Goal: Task Accomplishment & Management: Use online tool/utility

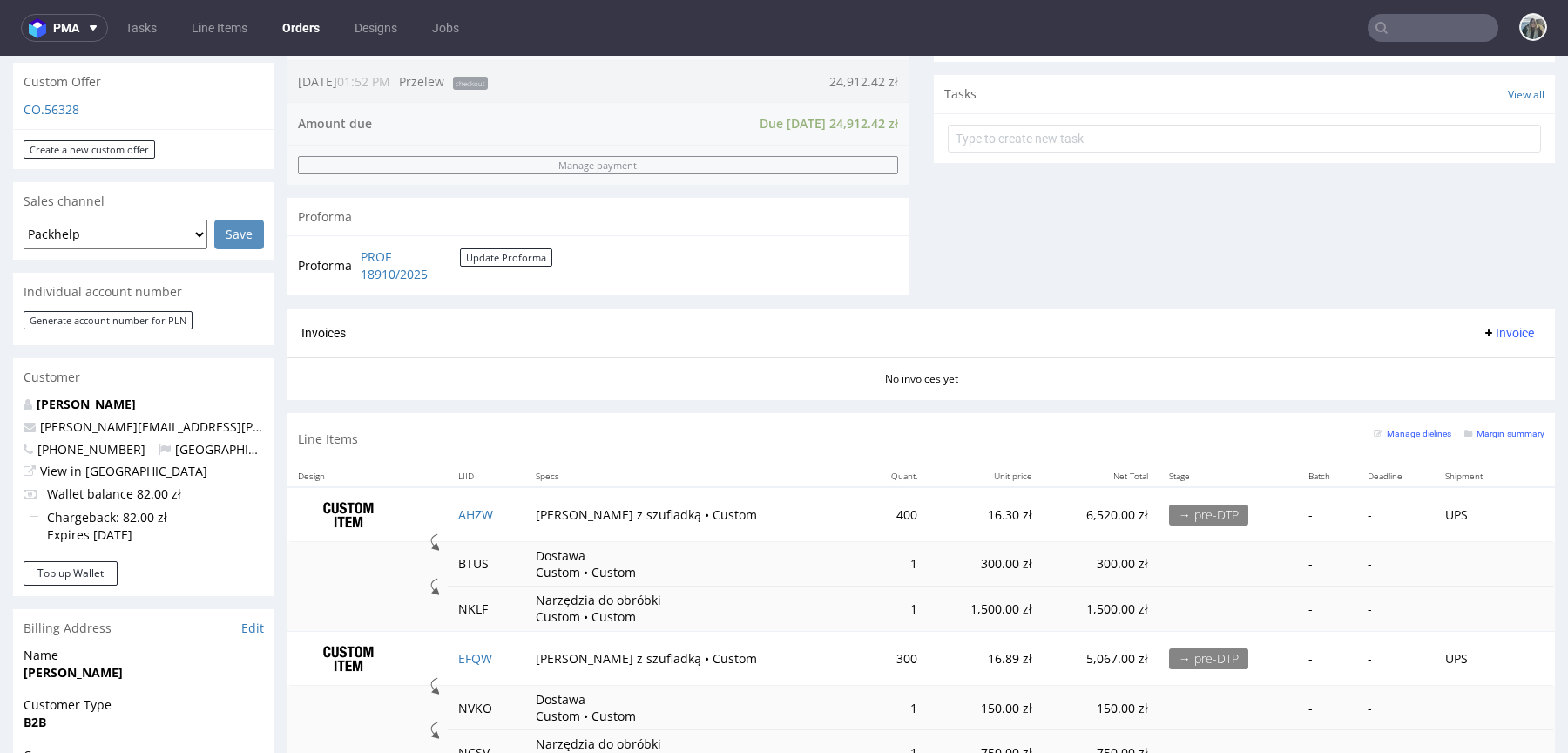
scroll to position [631, 0]
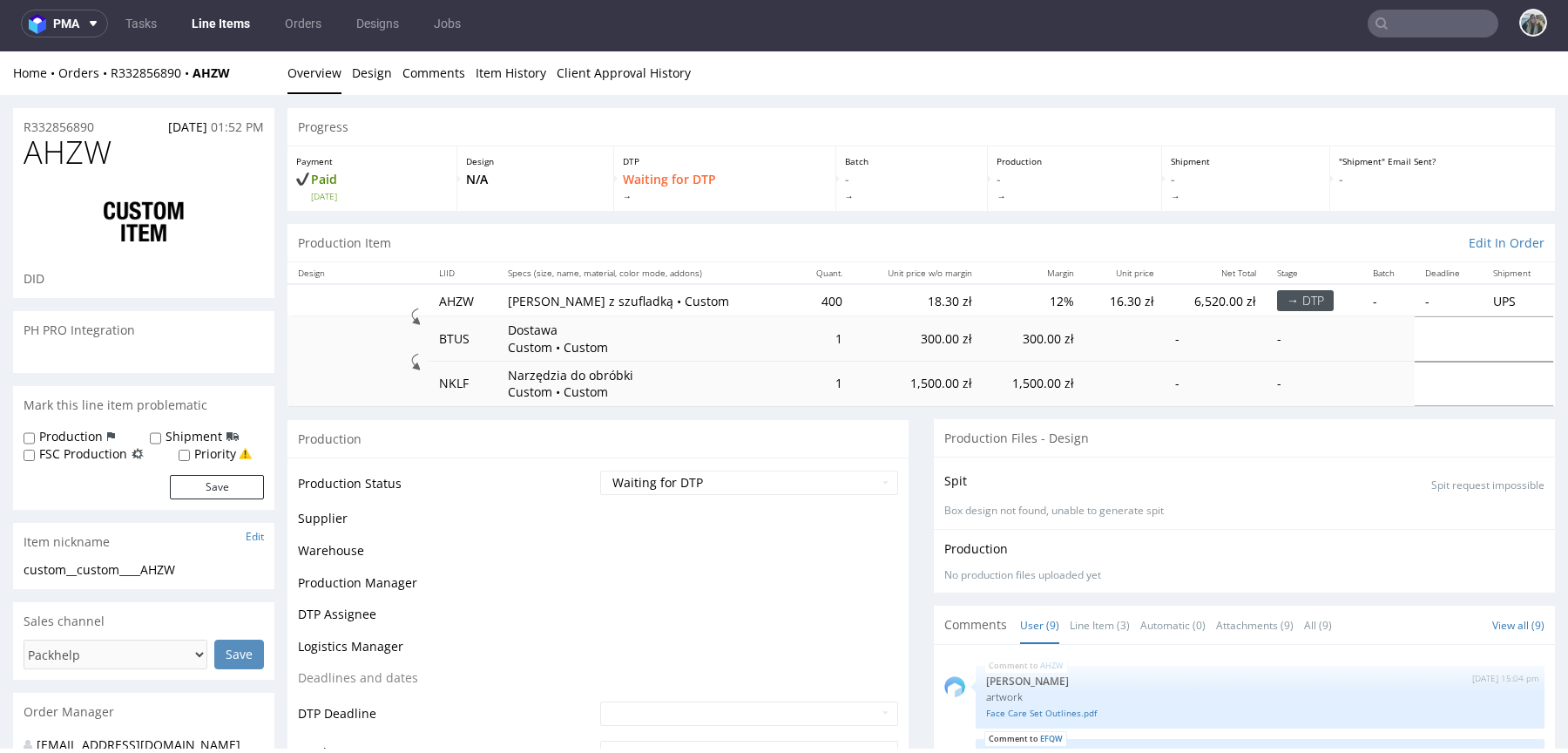
scroll to position [349, 0]
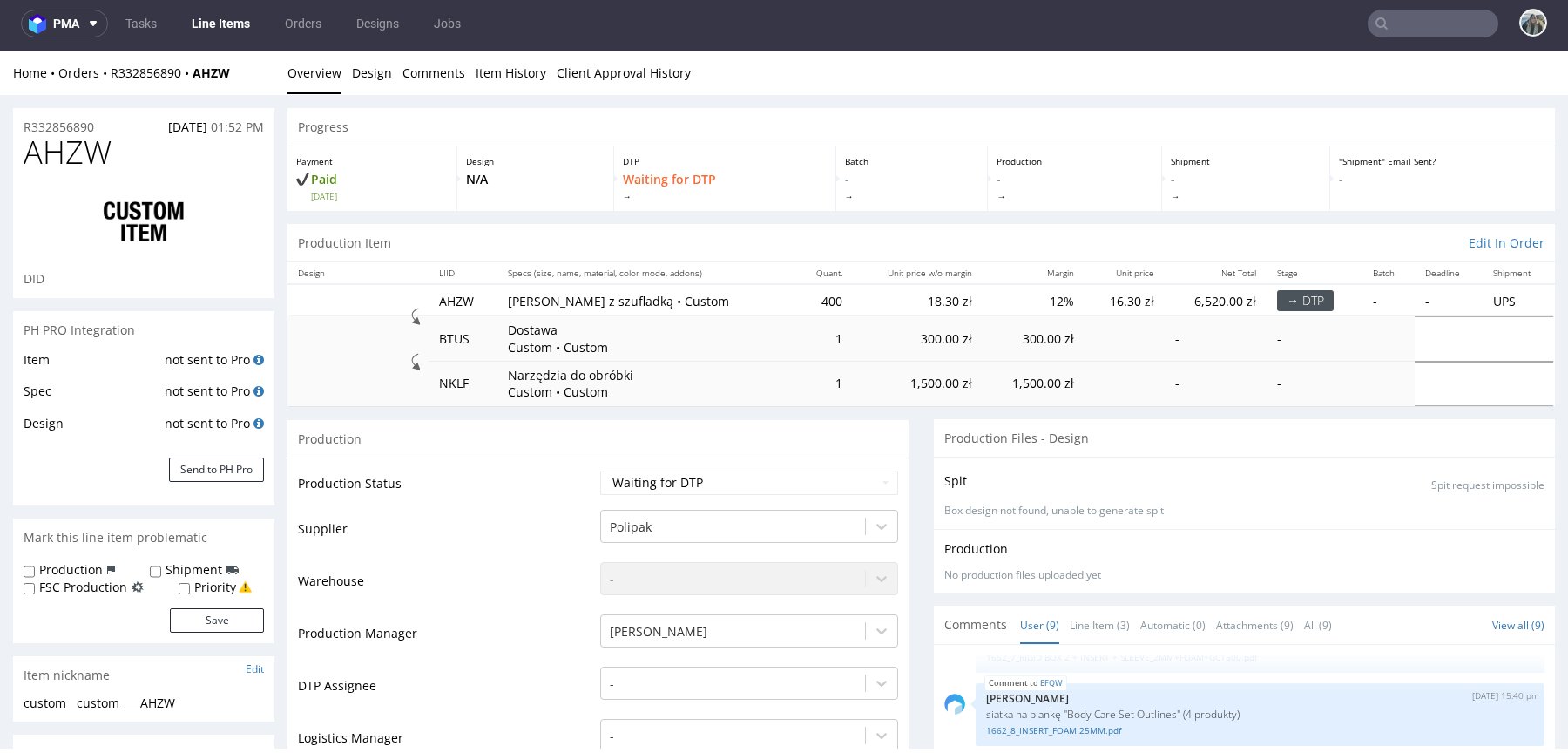
click at [99, 122] on div "R332856890 05.09.2025 01:52 PM" at bounding box center [144, 122] width 261 height 28
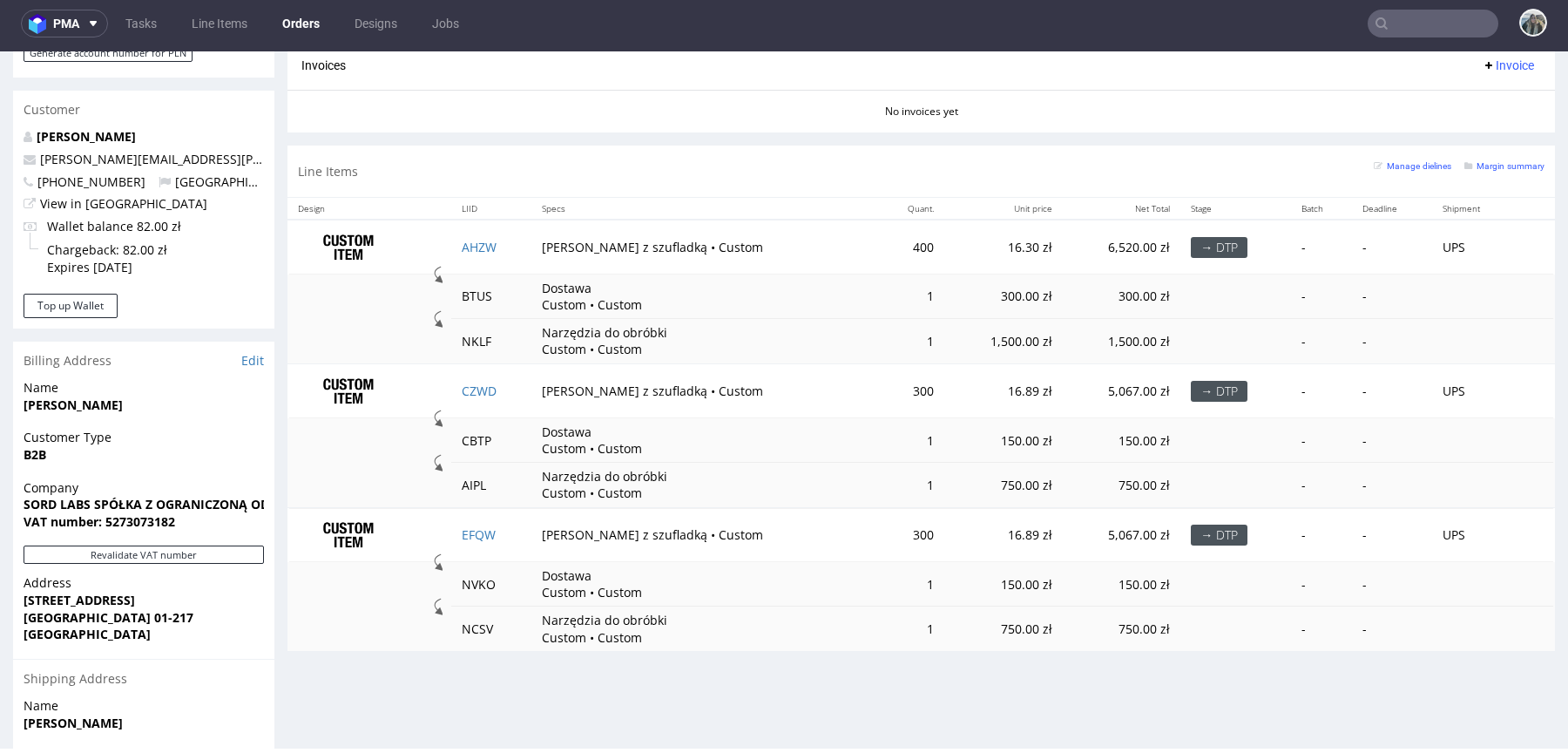
scroll to position [1039, 0]
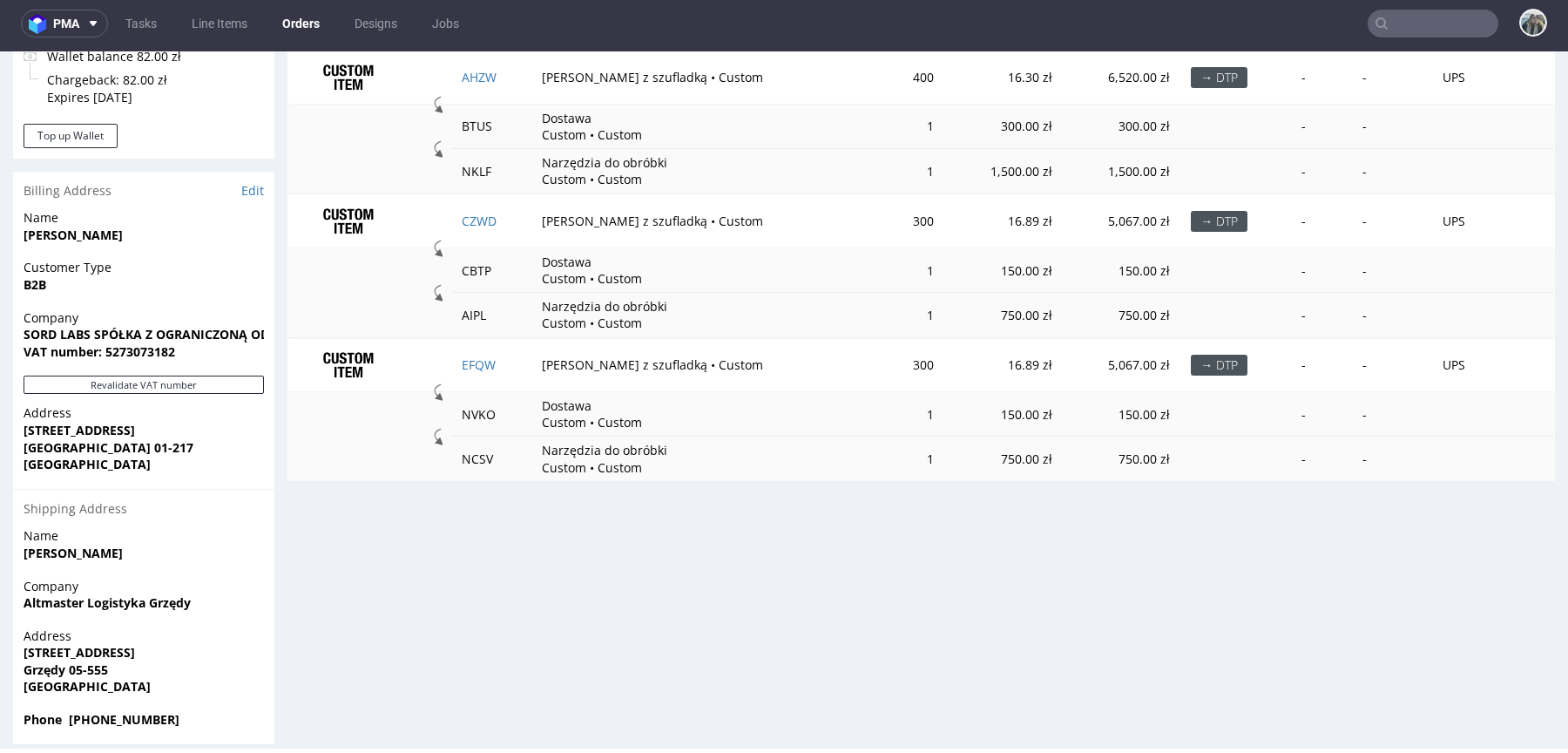
click at [1405, 41] on nav "pma Tasks Line Items Orders Designs Jobs" at bounding box center [784, 23] width 1568 height 56
click at [1405, 32] on input "text" at bounding box center [1433, 23] width 131 height 28
paste input "R280697494"
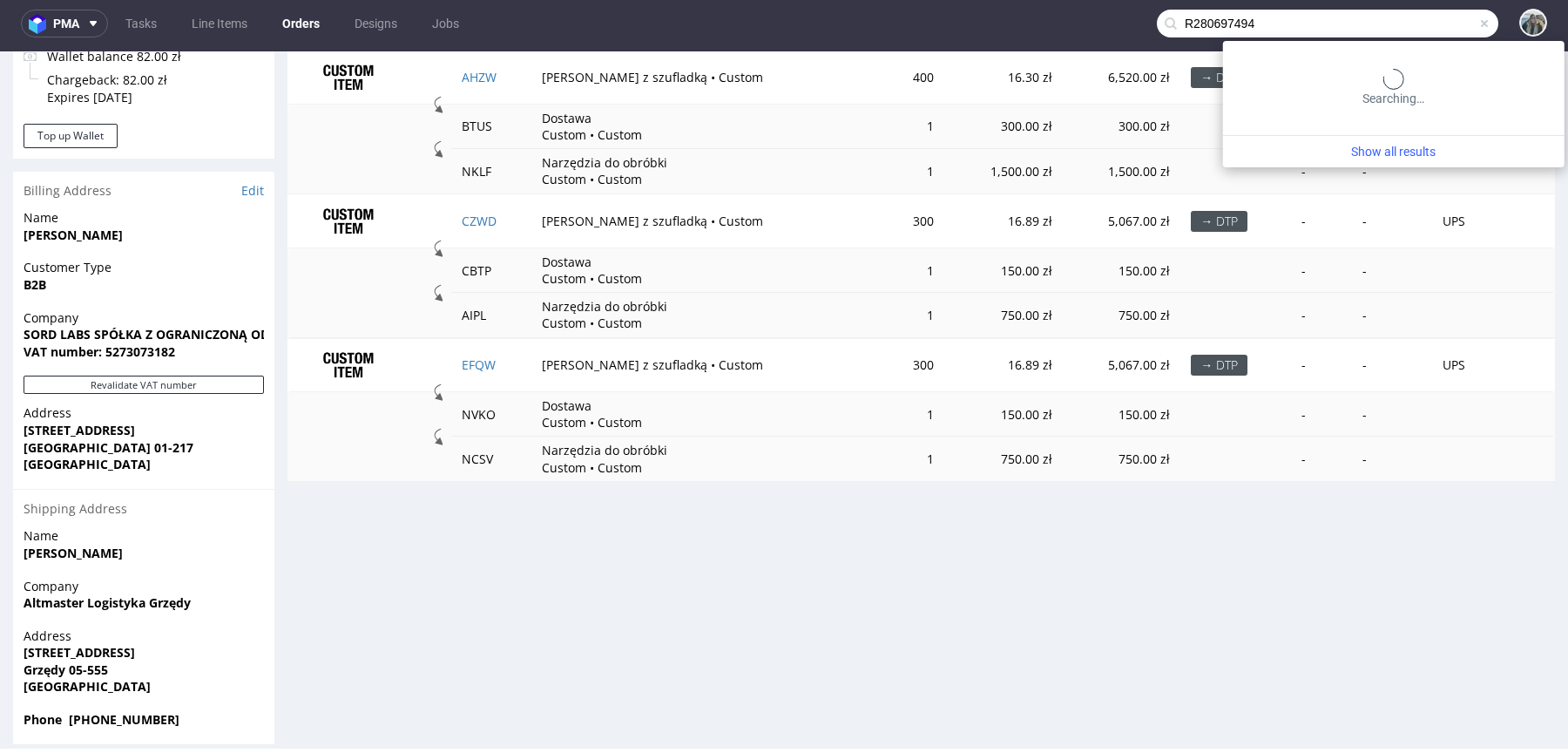
type input "R280697494"
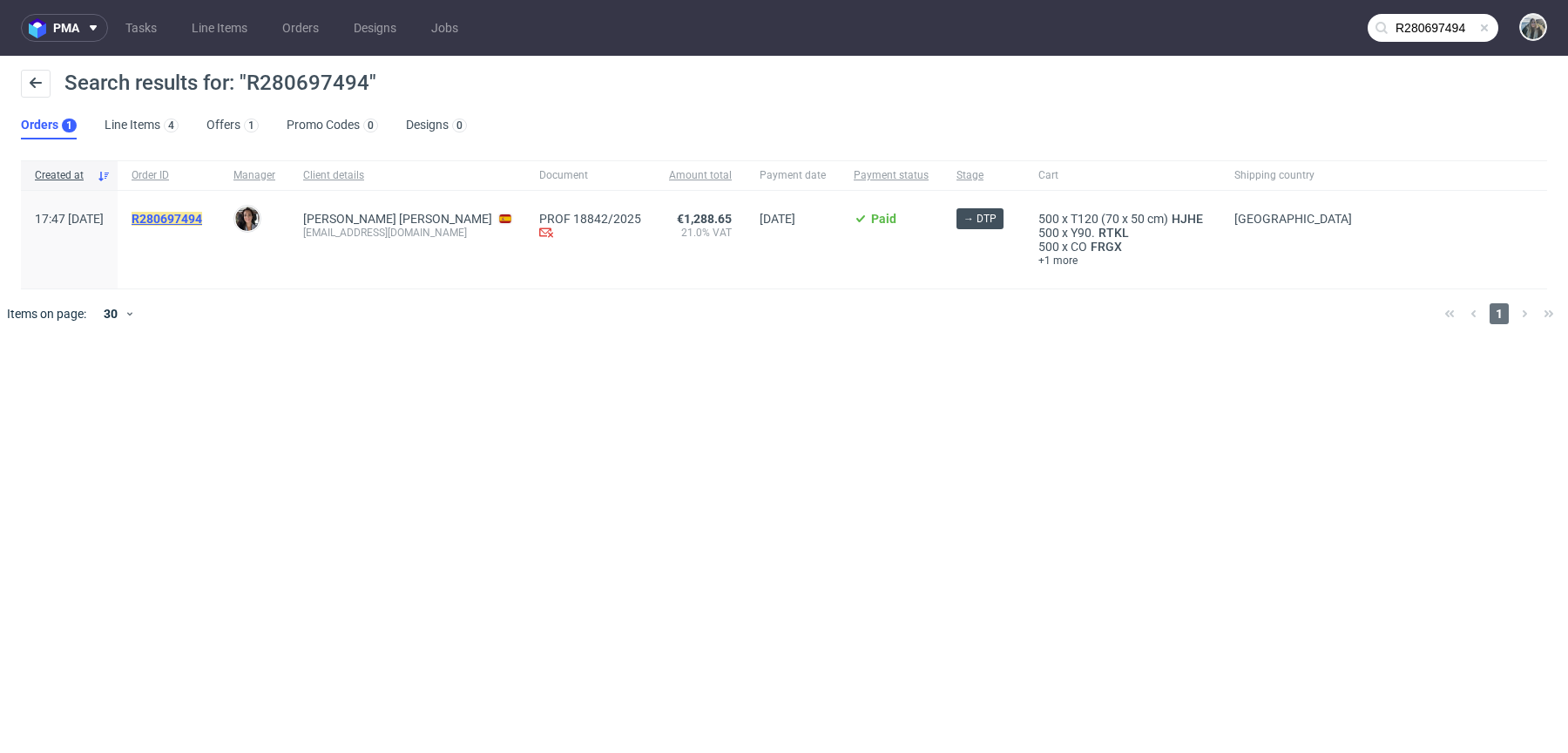
click at [202, 216] on mark "R280697494" at bounding box center [167, 218] width 71 height 14
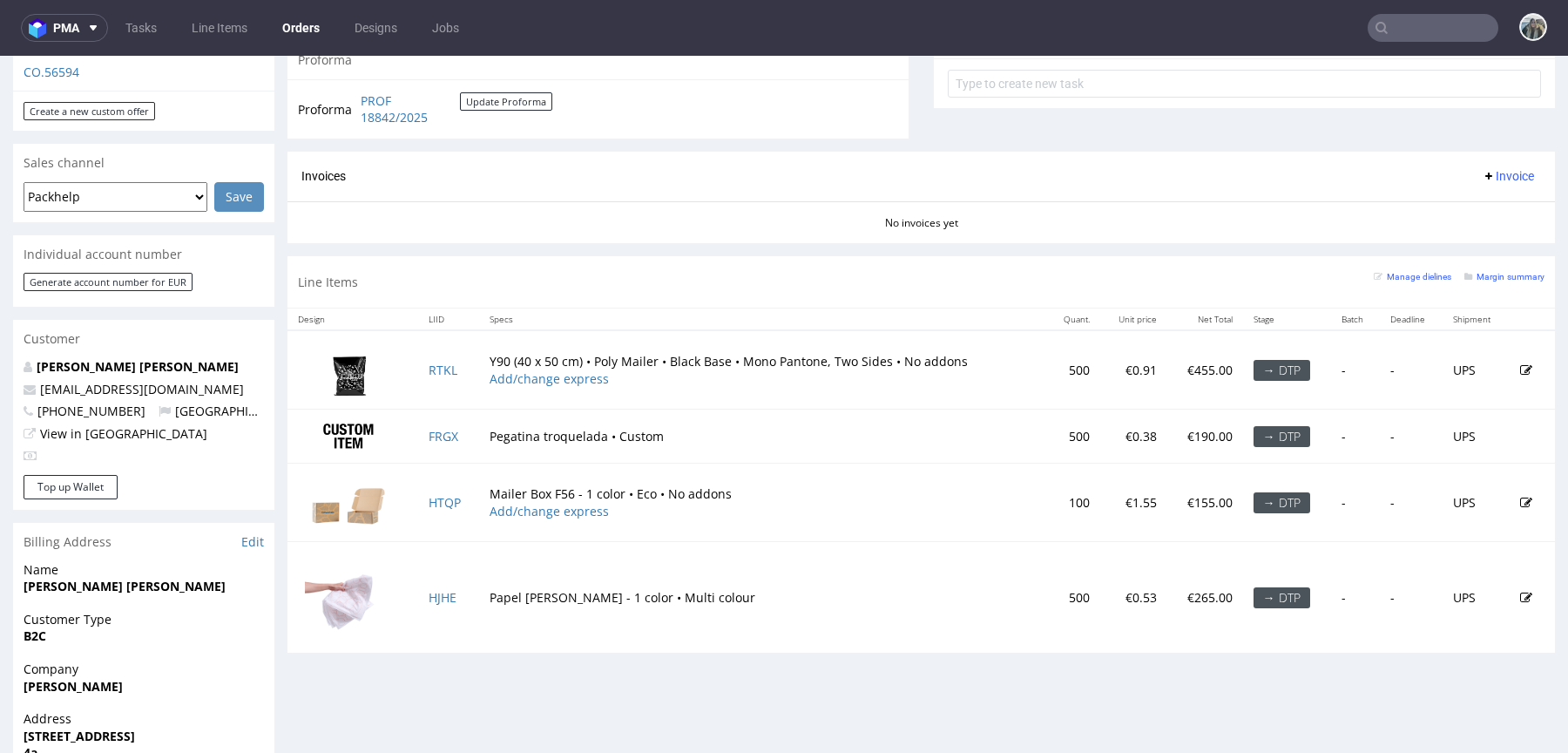
scroll to position [691, 0]
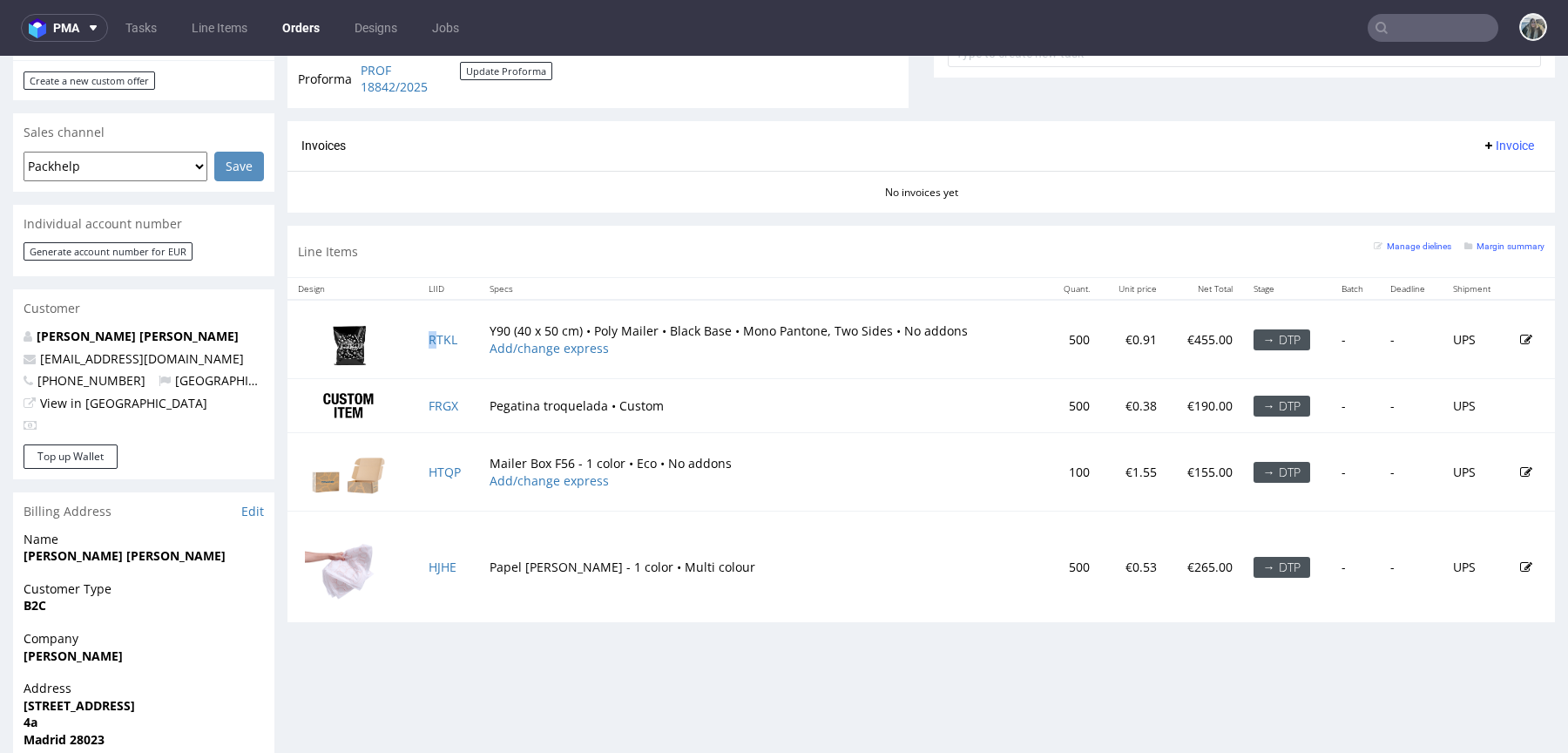
click at [433, 343] on td "RTKL" at bounding box center [447, 339] width 60 height 78
click at [437, 399] on link "FRGX" at bounding box center [444, 406] width 29 height 17
click at [437, 333] on link "RTKL" at bounding box center [443, 340] width 29 height 17
click at [446, 465] on link "HTQP" at bounding box center [444, 472] width 32 height 17
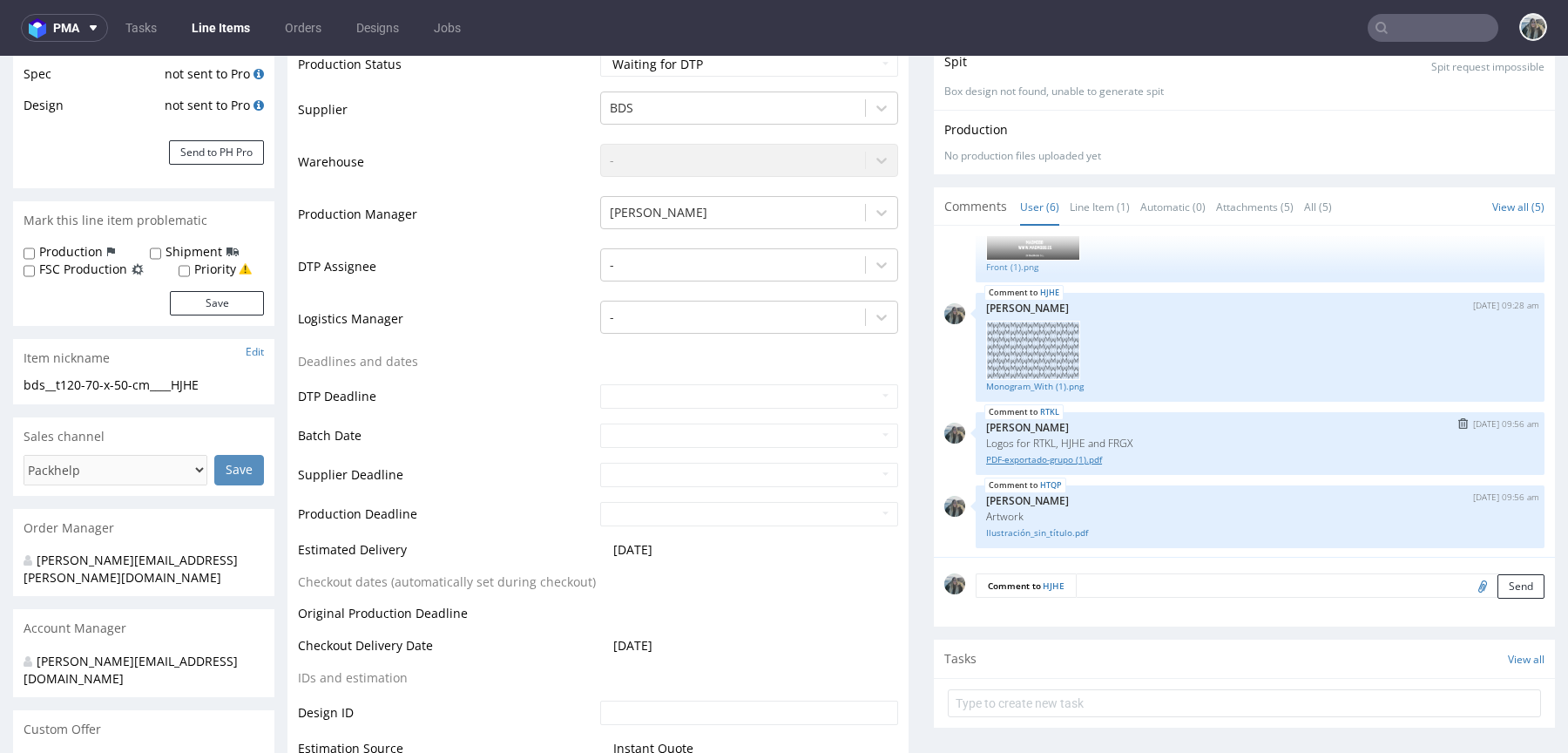
scroll to position [610, 0]
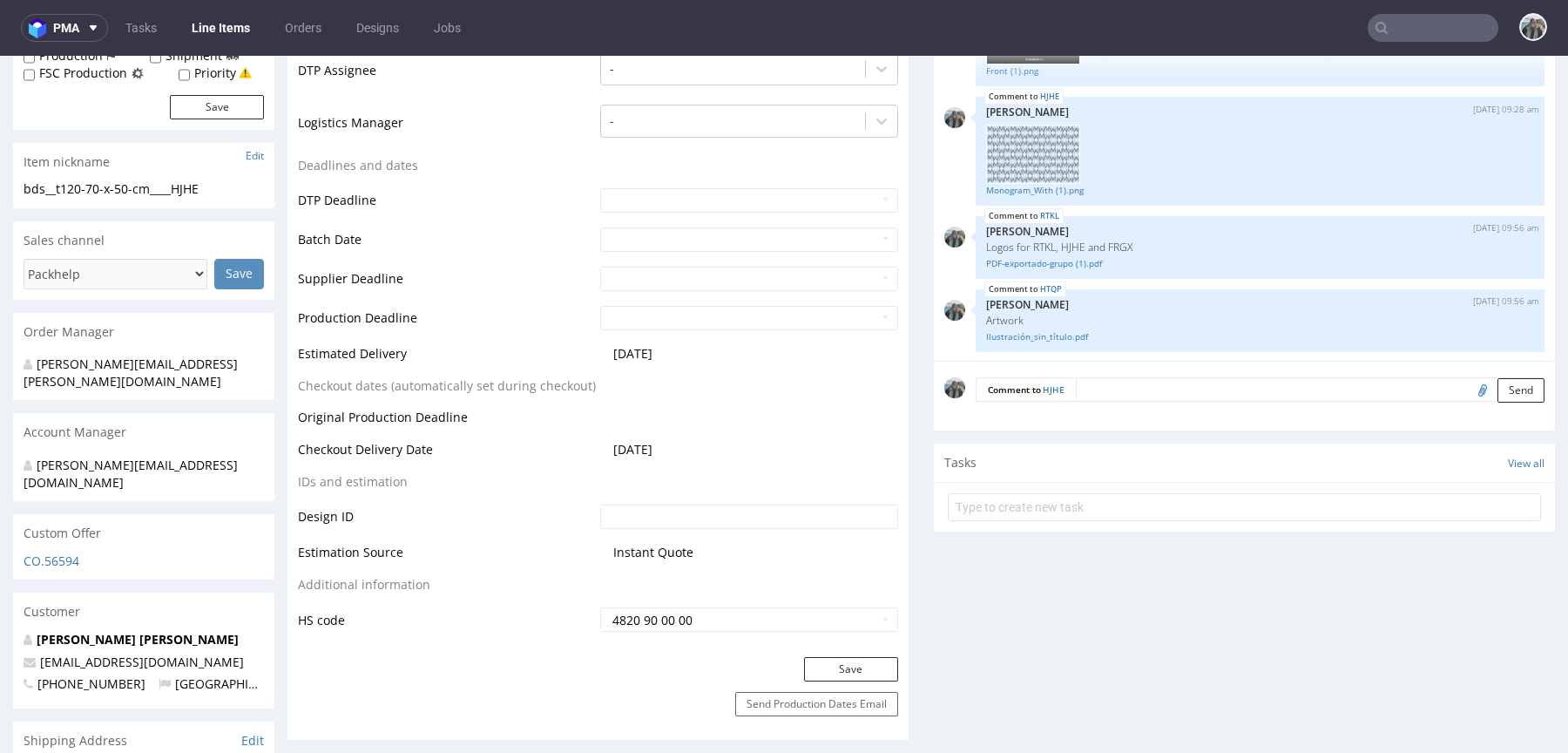
click at [1468, 387] on input "file" at bounding box center [1480, 389] width 25 height 23
click at [1468, 393] on input "file" at bounding box center [1480, 389] width 25 height 23
type input "C:\fakepath\Monogram_Baja_opacidad_.pdf"
click at [1156, 393] on textarea at bounding box center [1309, 389] width 468 height 25
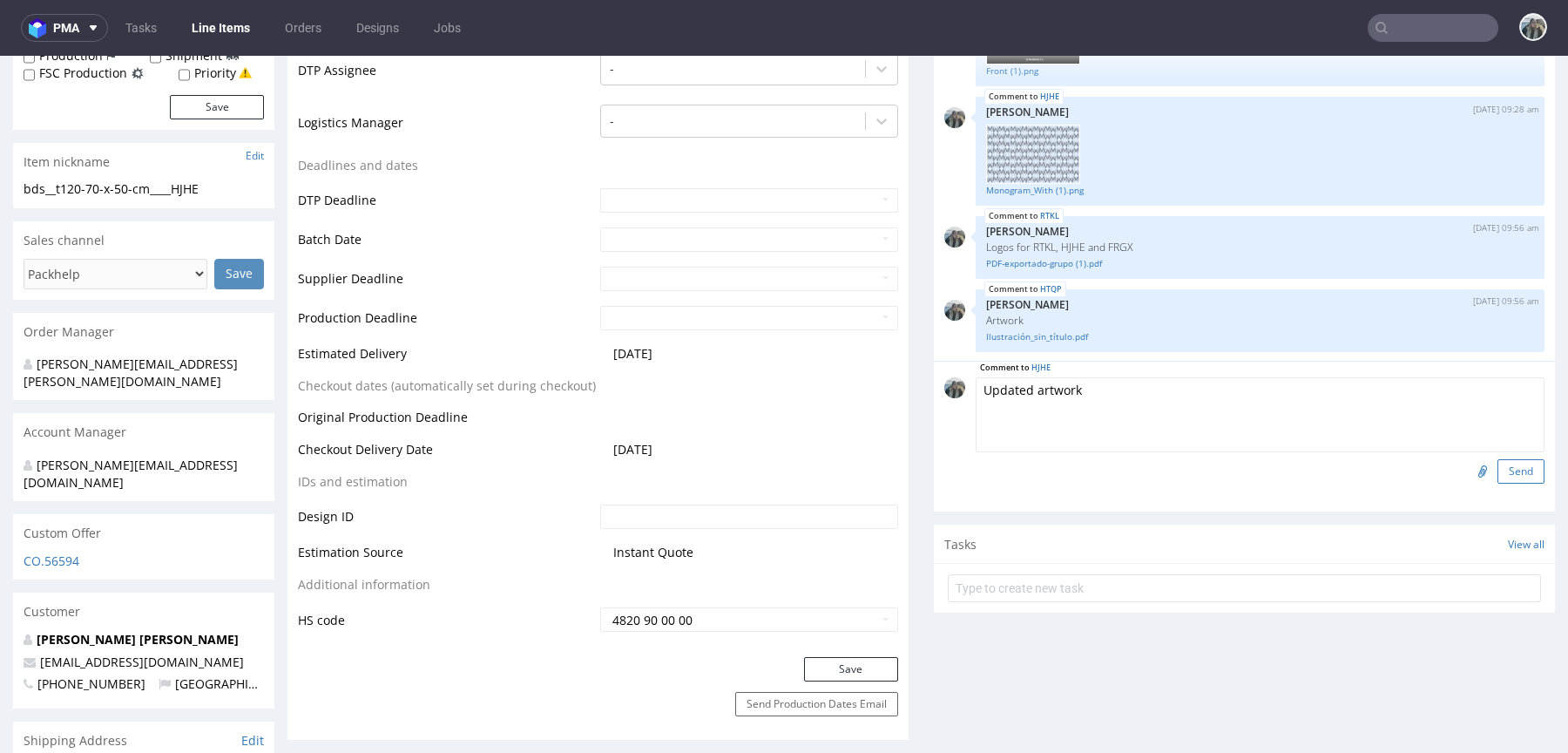
type textarea "Updated artwork"
click at [1498, 465] on button "Send" at bounding box center [1521, 471] width 47 height 25
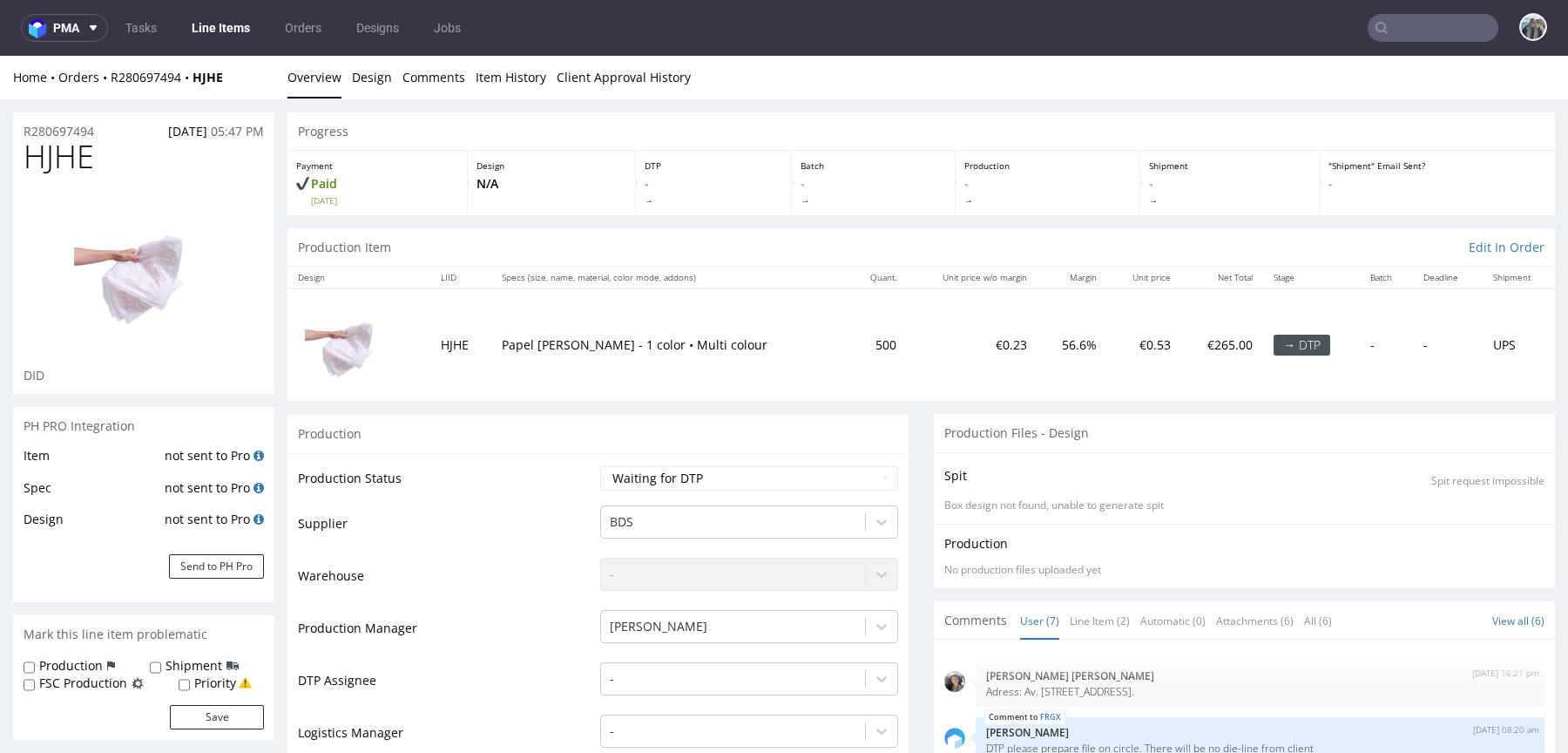
scroll to position [559, 0]
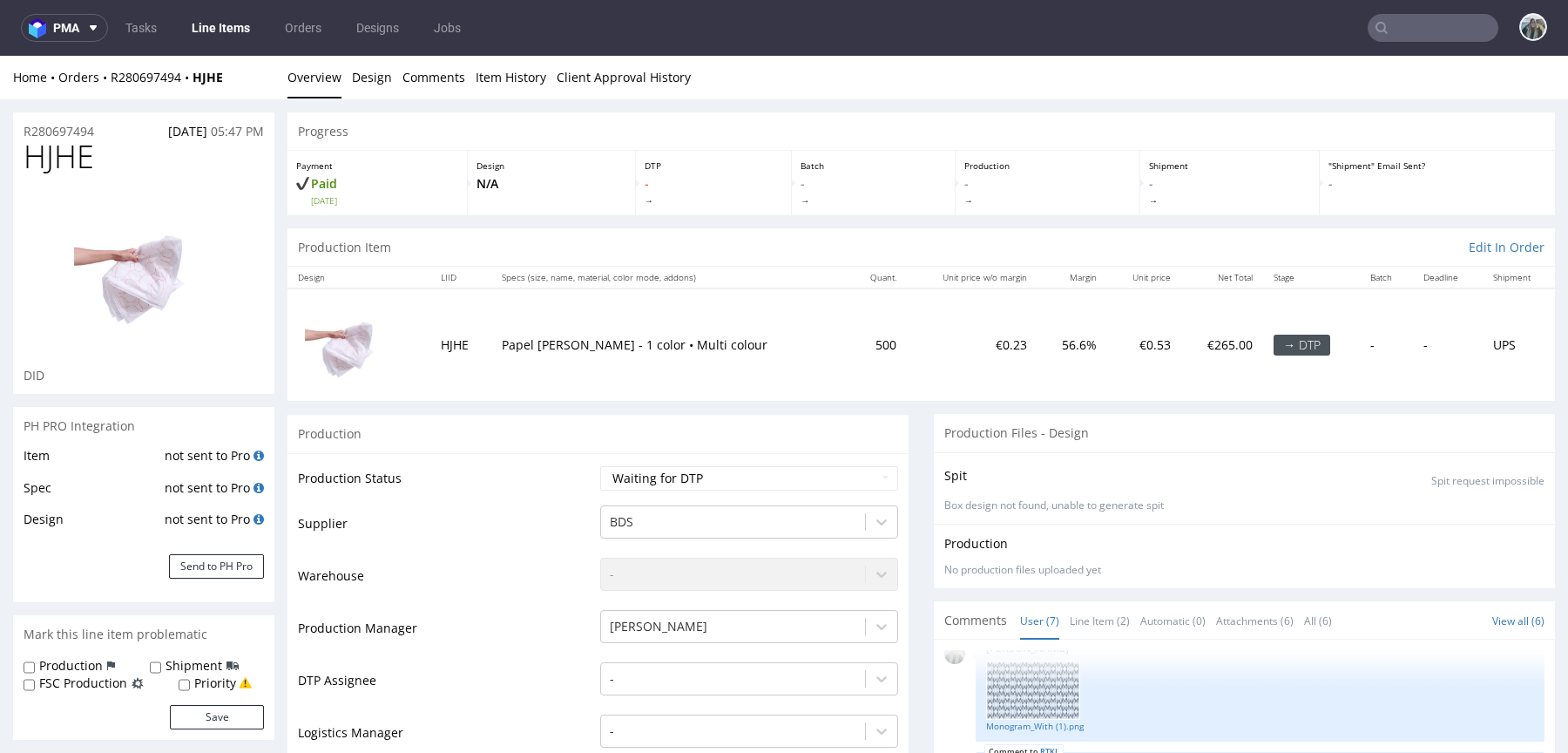
click at [1415, 29] on input "text" at bounding box center [1433, 28] width 131 height 28
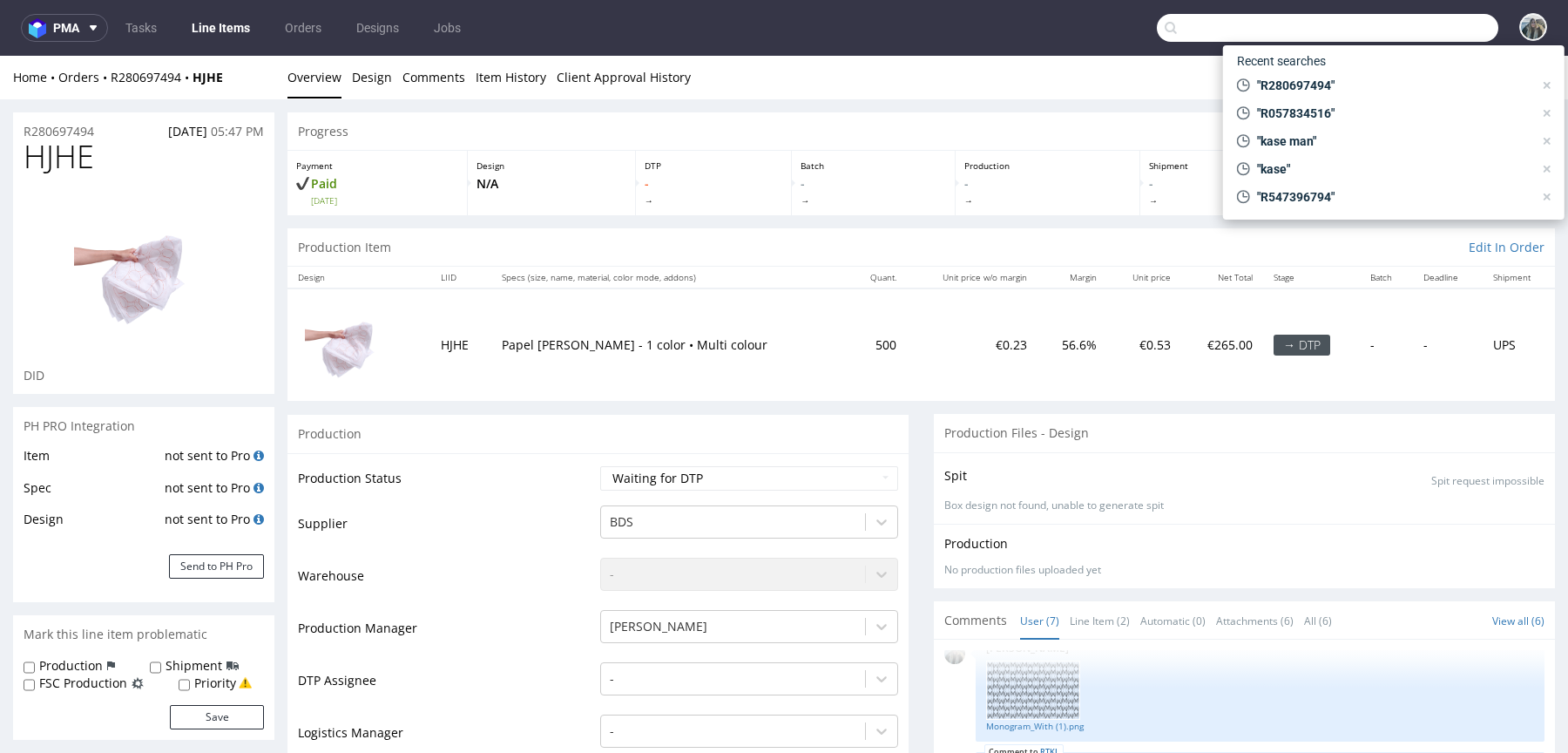
paste input "R057834516"
type input "R057834516"
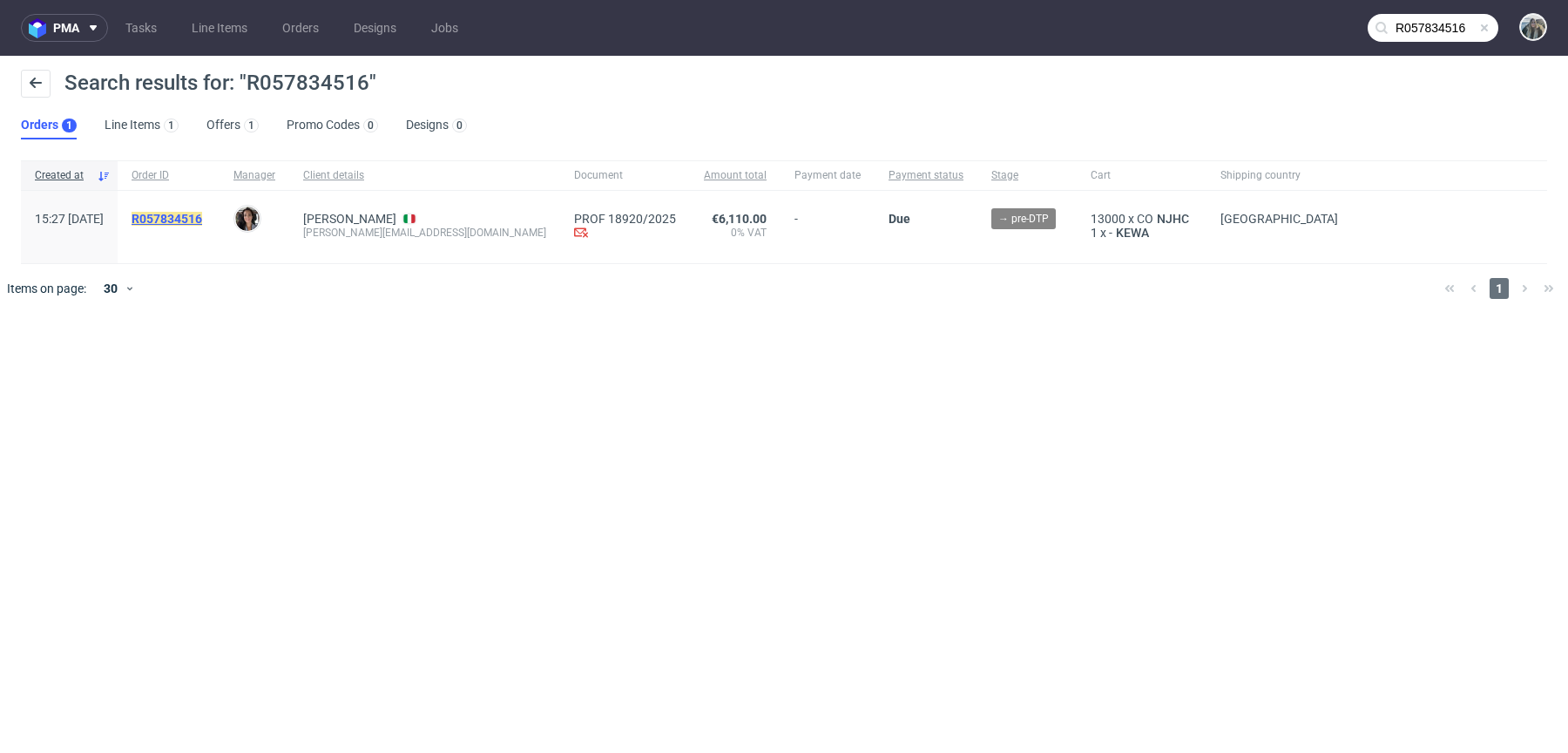
click at [205, 225] on link "R057834516" at bounding box center [168, 218] width 74 height 14
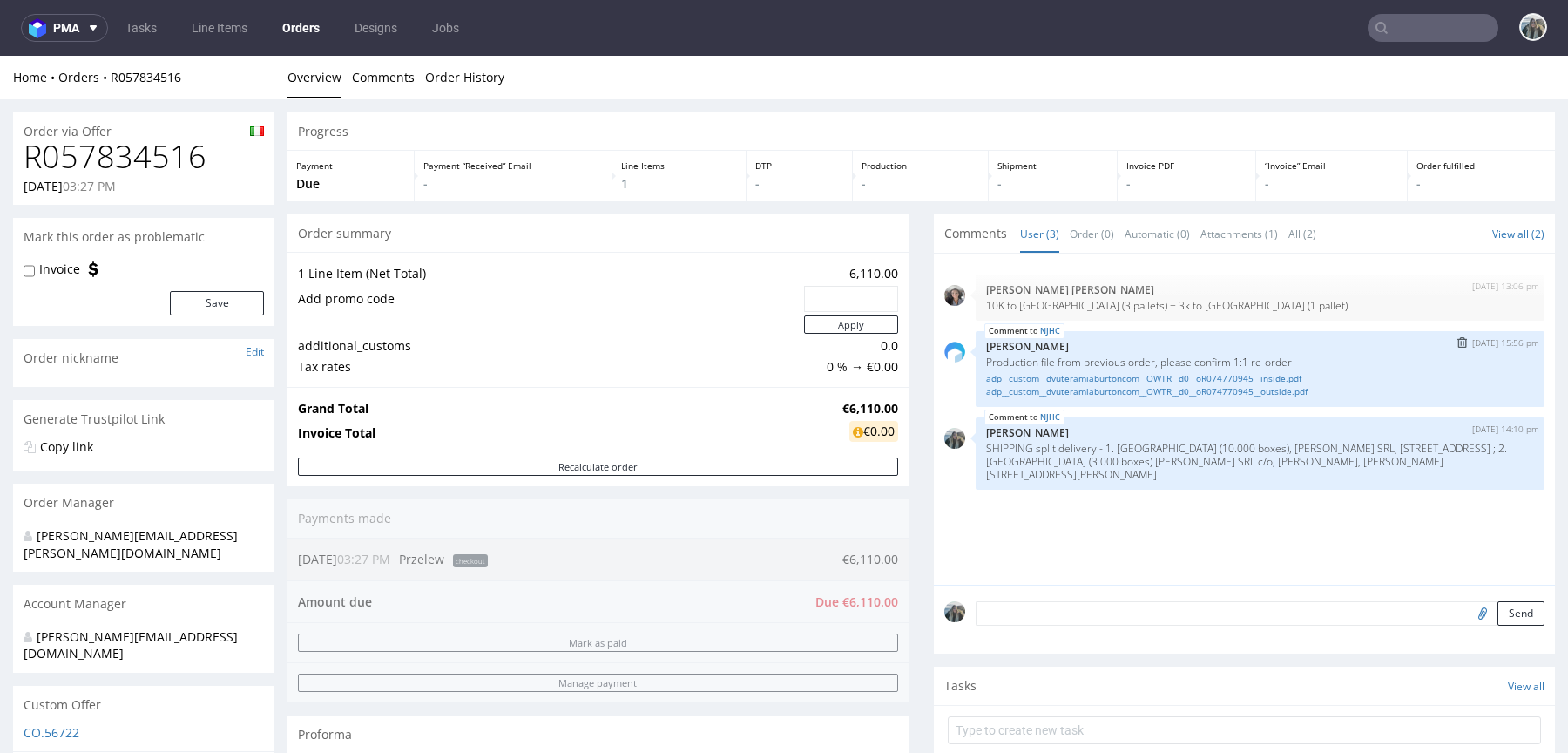
scroll to position [9, 0]
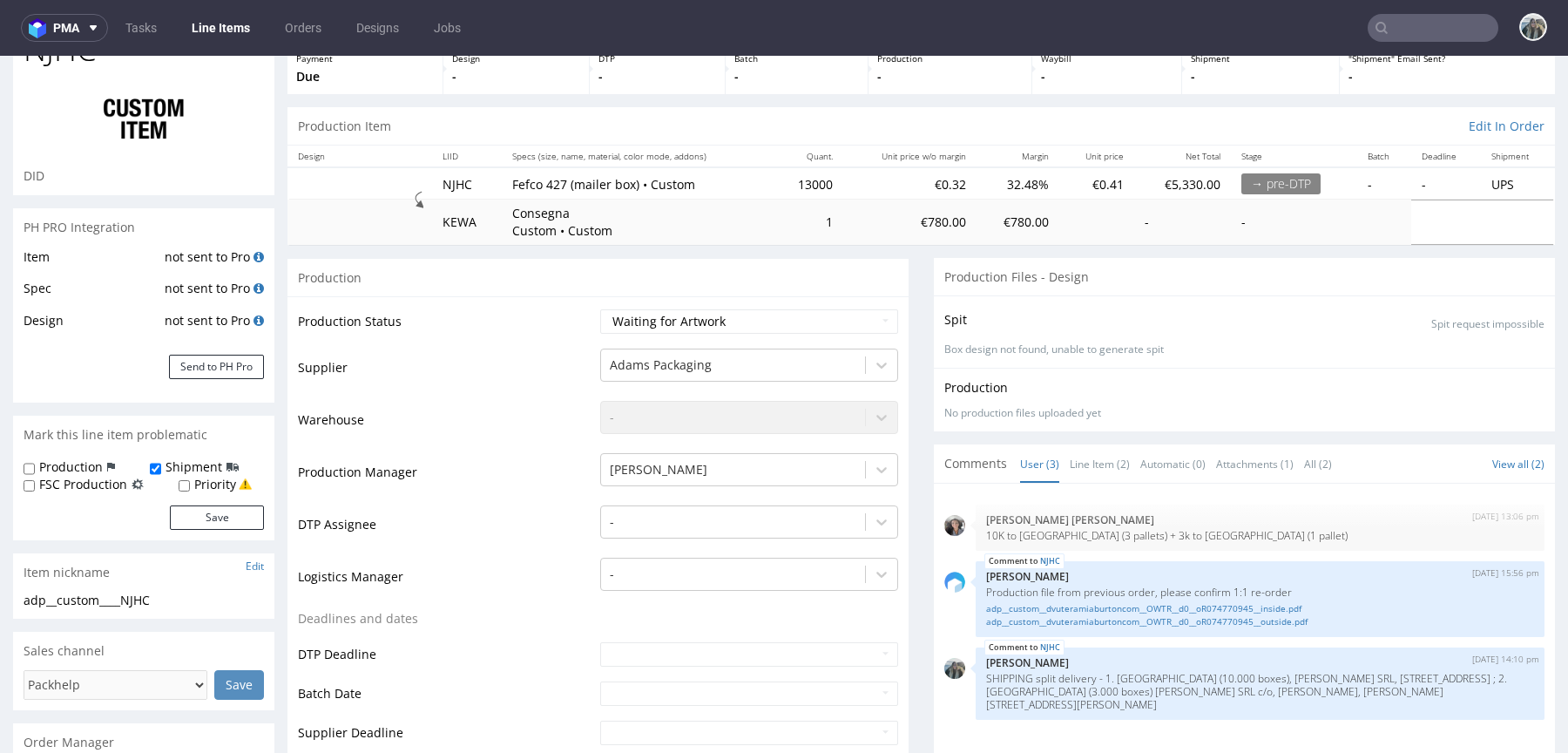
scroll to position [468, 0]
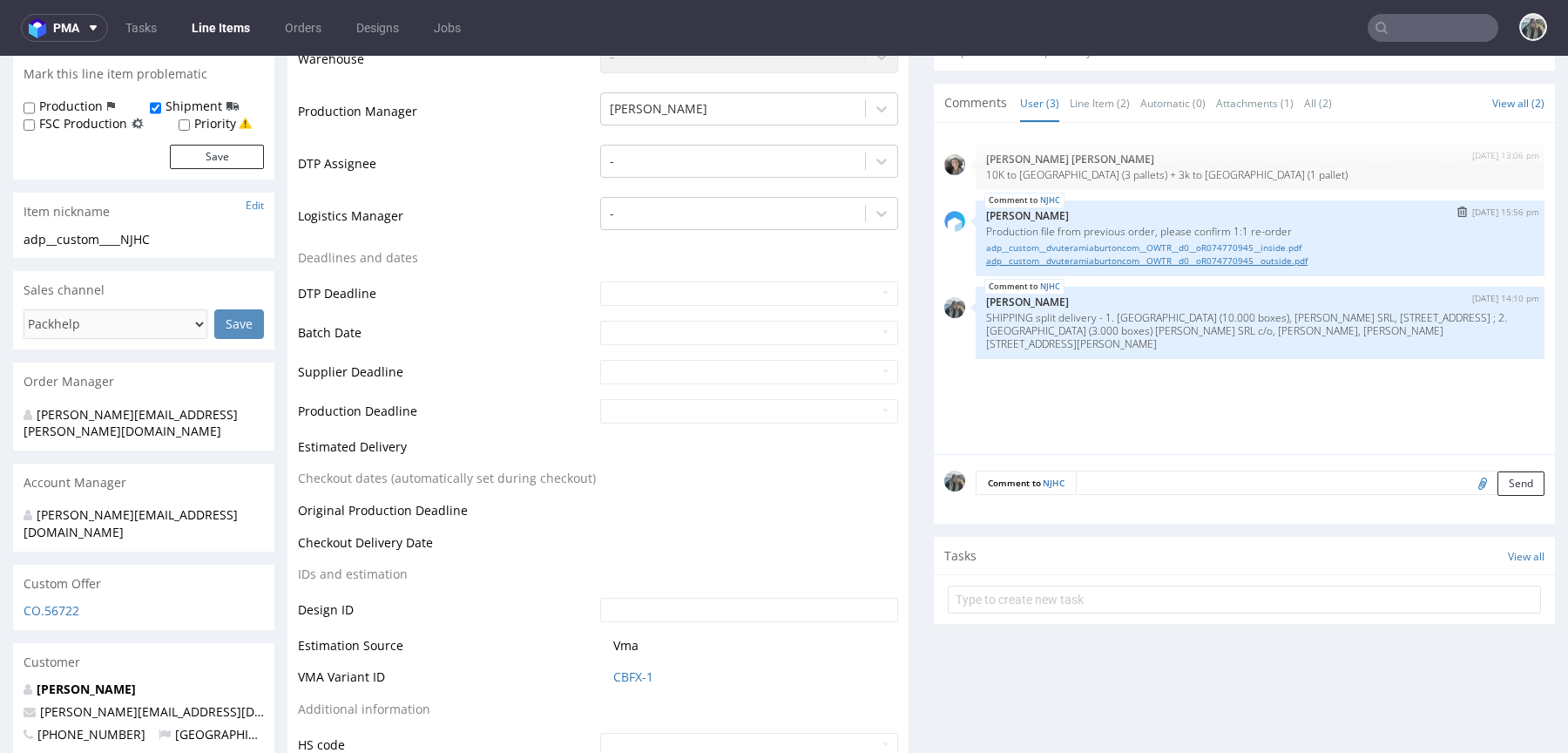
click at [1197, 264] on link "adp__custom__dvuteramiaburtoncom__OWTR__d0__oR074770945__outside.pdf" at bounding box center [1261, 261] width 548 height 13
click at [1228, 249] on link "adp__custom__dvuteramiaburtoncom__OWTR__d0__oR074770945__inside.pdf" at bounding box center [1261, 248] width 548 height 13
click at [1044, 197] on link "NJHC" at bounding box center [1050, 200] width 20 height 14
click at [1110, 492] on div "Comment to NJHC Send" at bounding box center [1244, 489] width 621 height 70
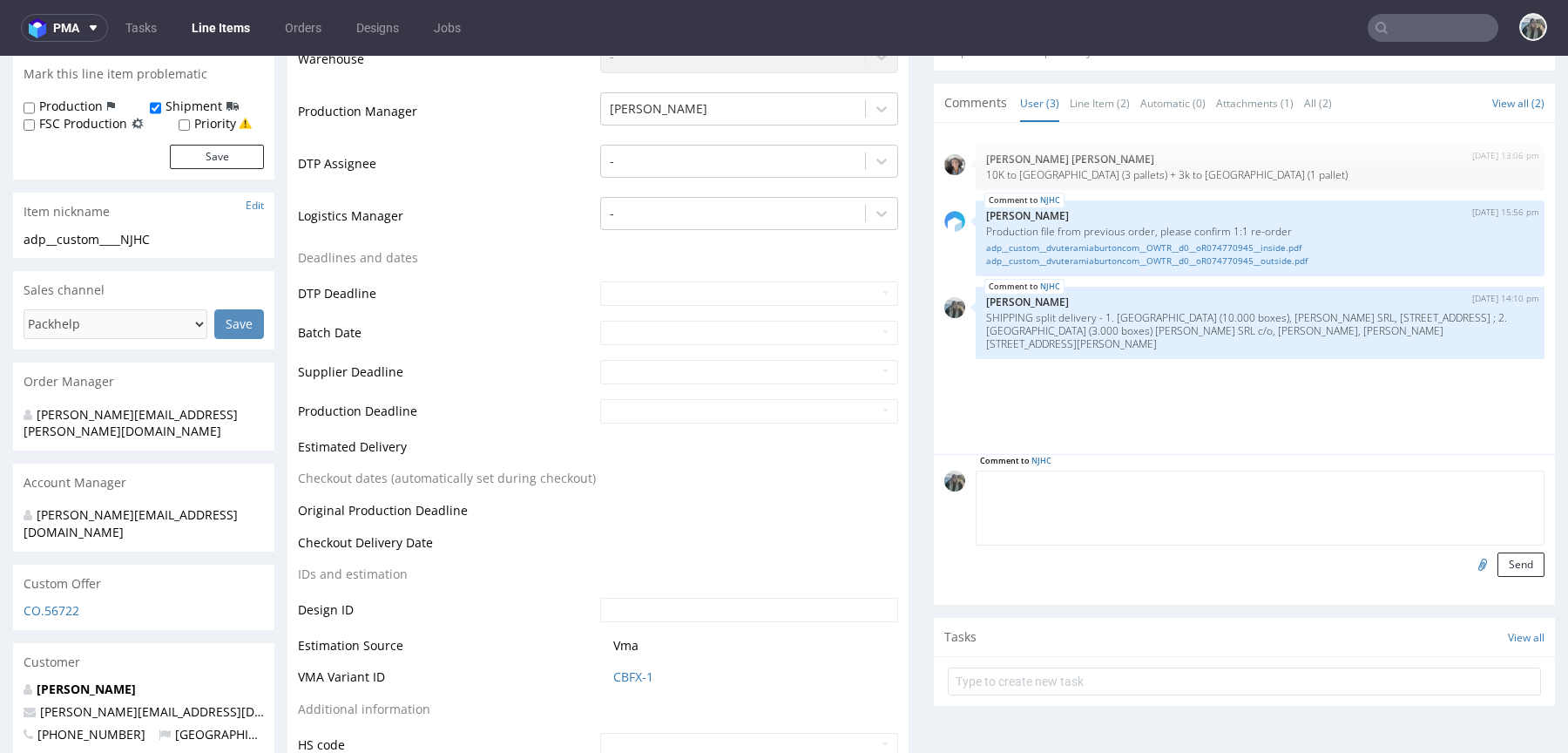
click at [1115, 486] on textarea at bounding box center [1260, 507] width 569 height 75
click at [1116, 485] on textarea at bounding box center [1260, 507] width 569 height 75
type textarea "Reorder confirmed"
click at [1509, 565] on button "Send" at bounding box center [1521, 564] width 47 height 25
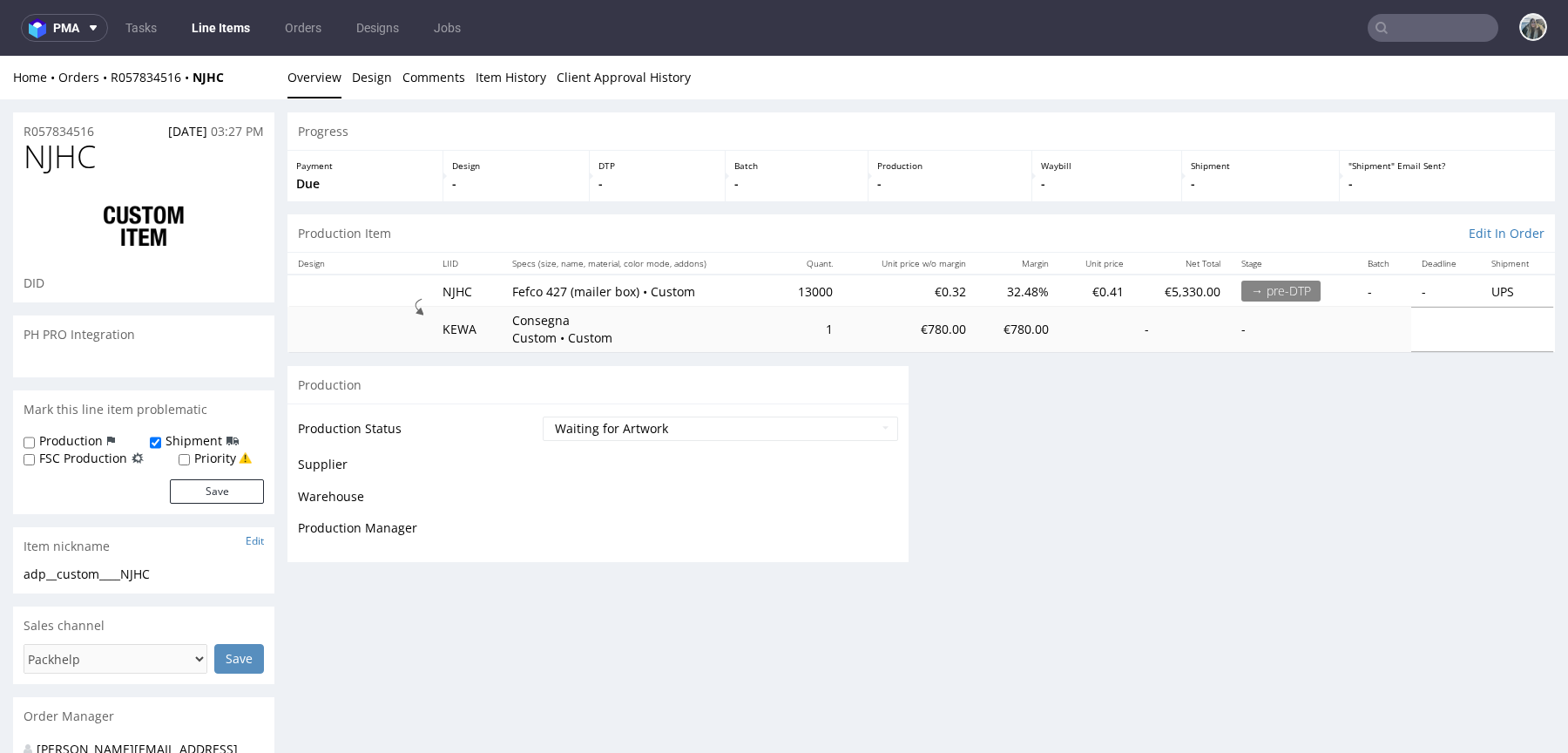
scroll to position [0, 0]
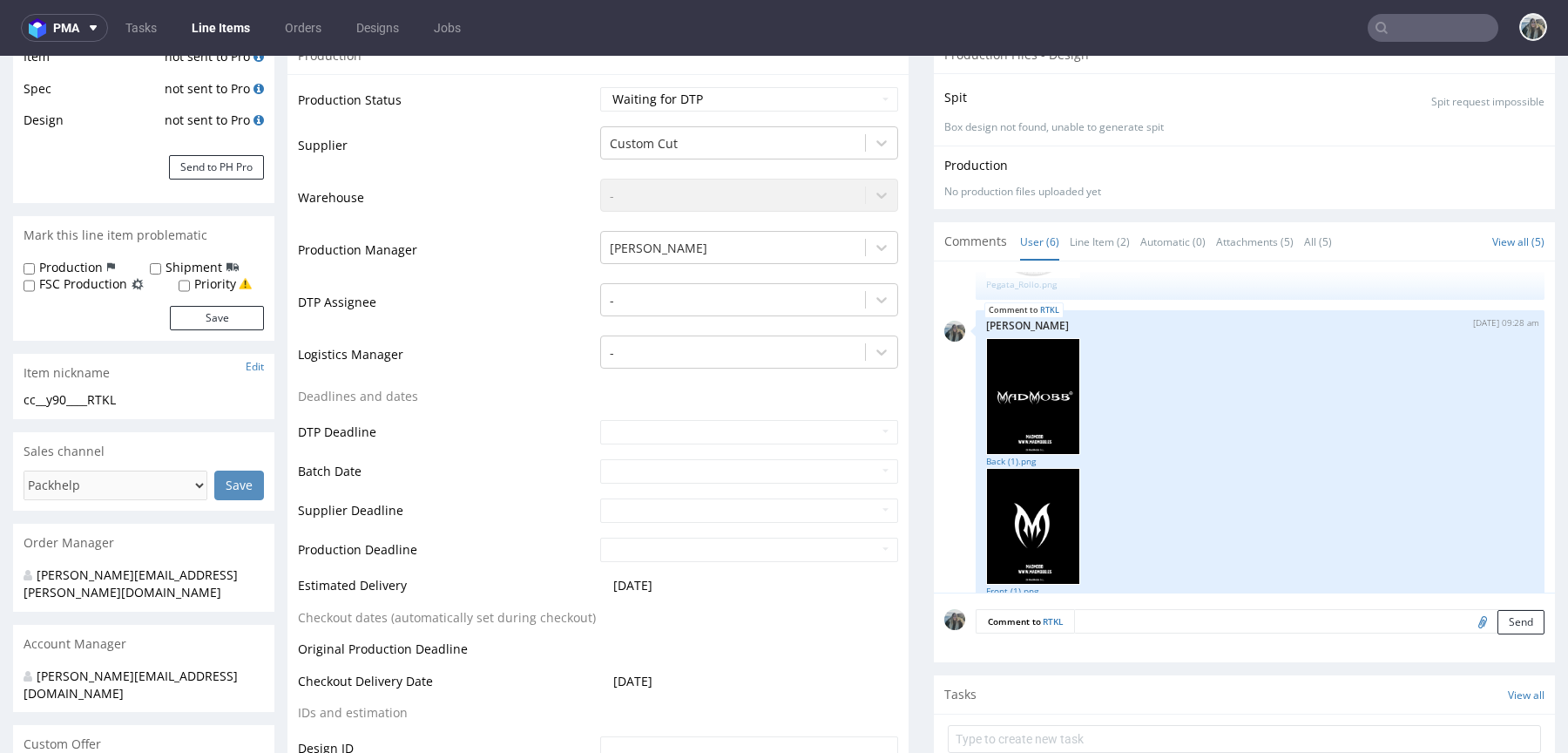
scroll to position [564, 0]
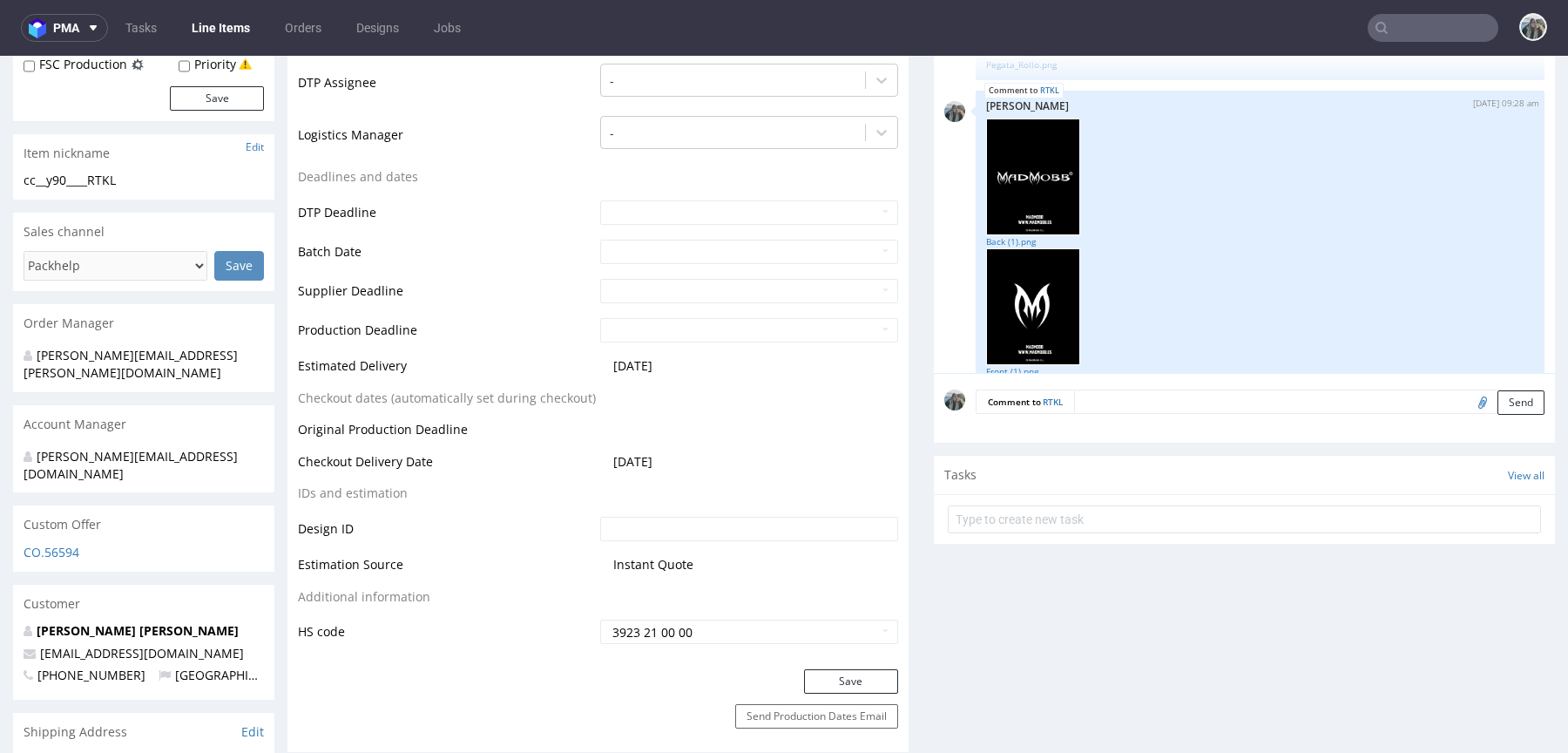
click at [1468, 407] on input "file" at bounding box center [1480, 401] width 25 height 23
type input "C:\fakepath\Back.pdf"
click at [1507, 409] on button "Send" at bounding box center [1521, 402] width 47 height 25
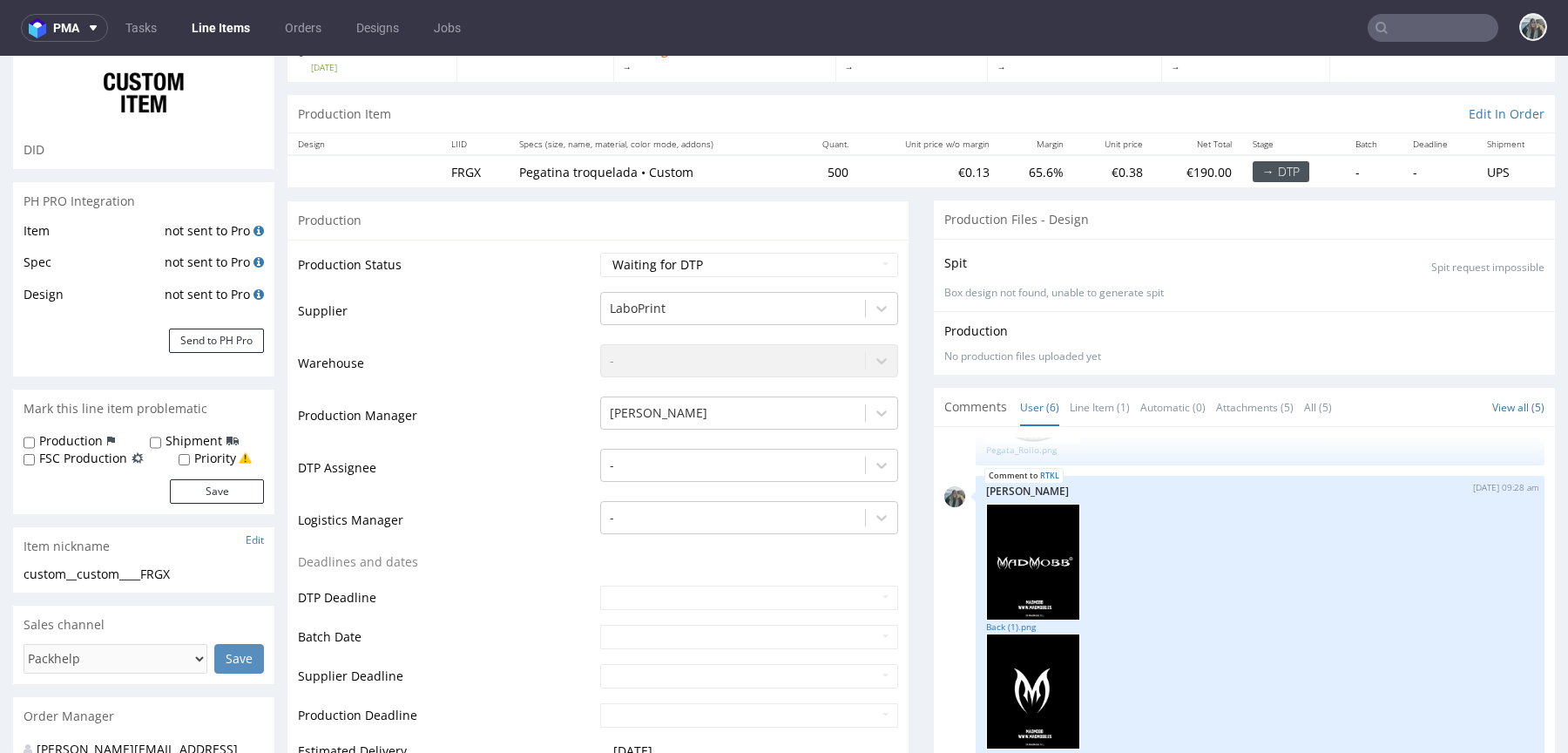
scroll to position [468, 0]
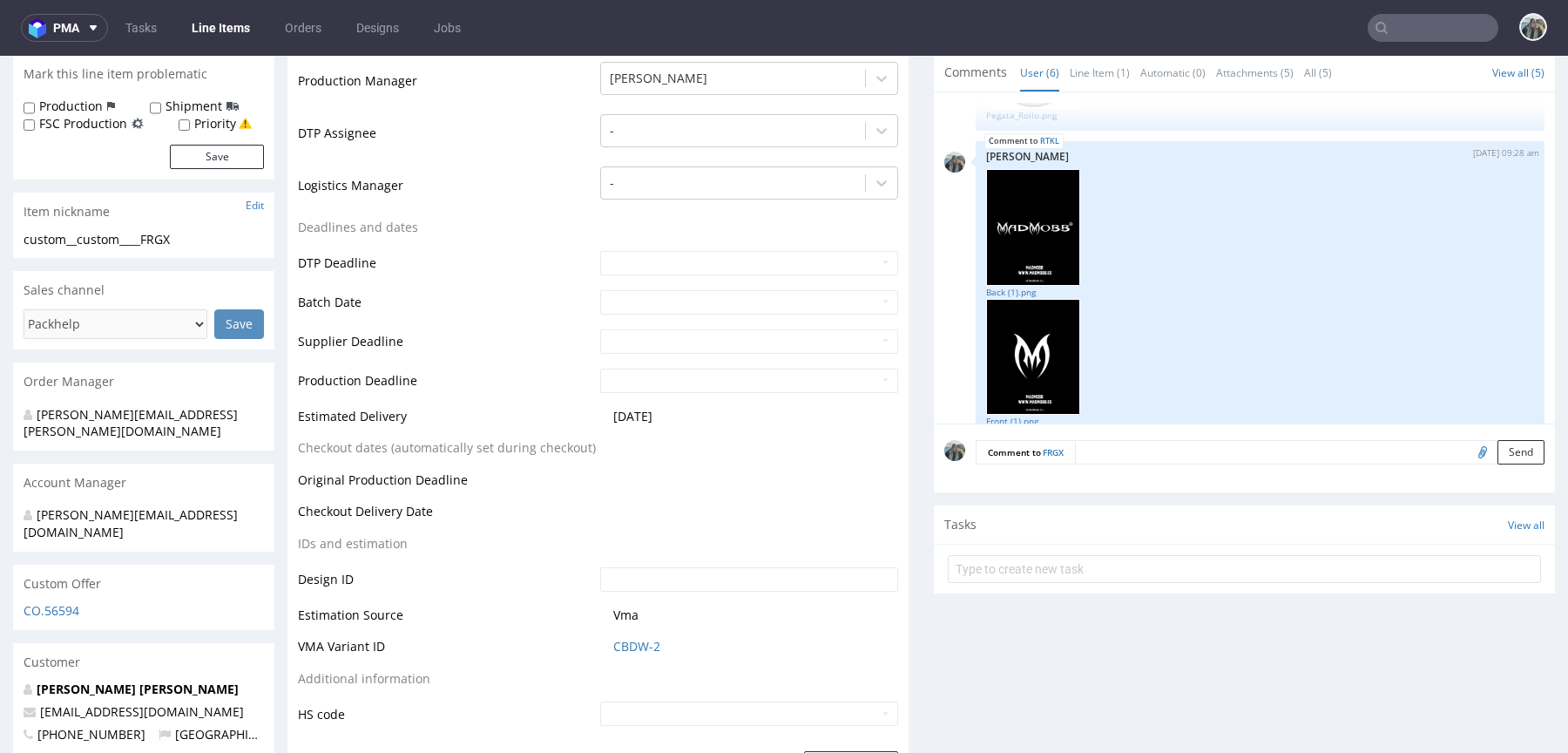
click at [1468, 453] on input "file" at bounding box center [1480, 451] width 25 height 23
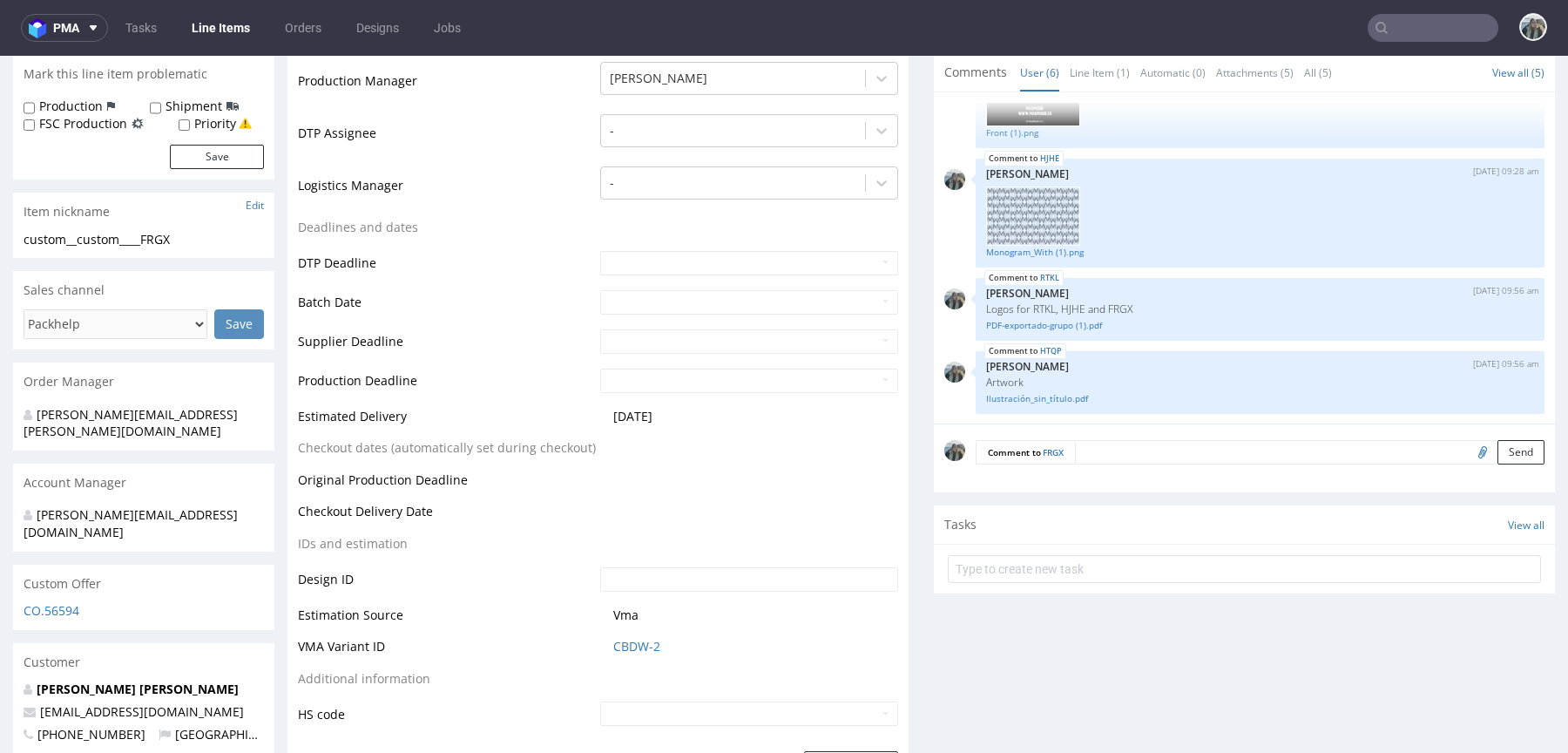
click at [1468, 457] on input "file" at bounding box center [1480, 451] width 25 height 23
type input "C:\fakepath\Pegata_Rollo.pdf"
click at [1360, 458] on textarea at bounding box center [1309, 452] width 469 height 25
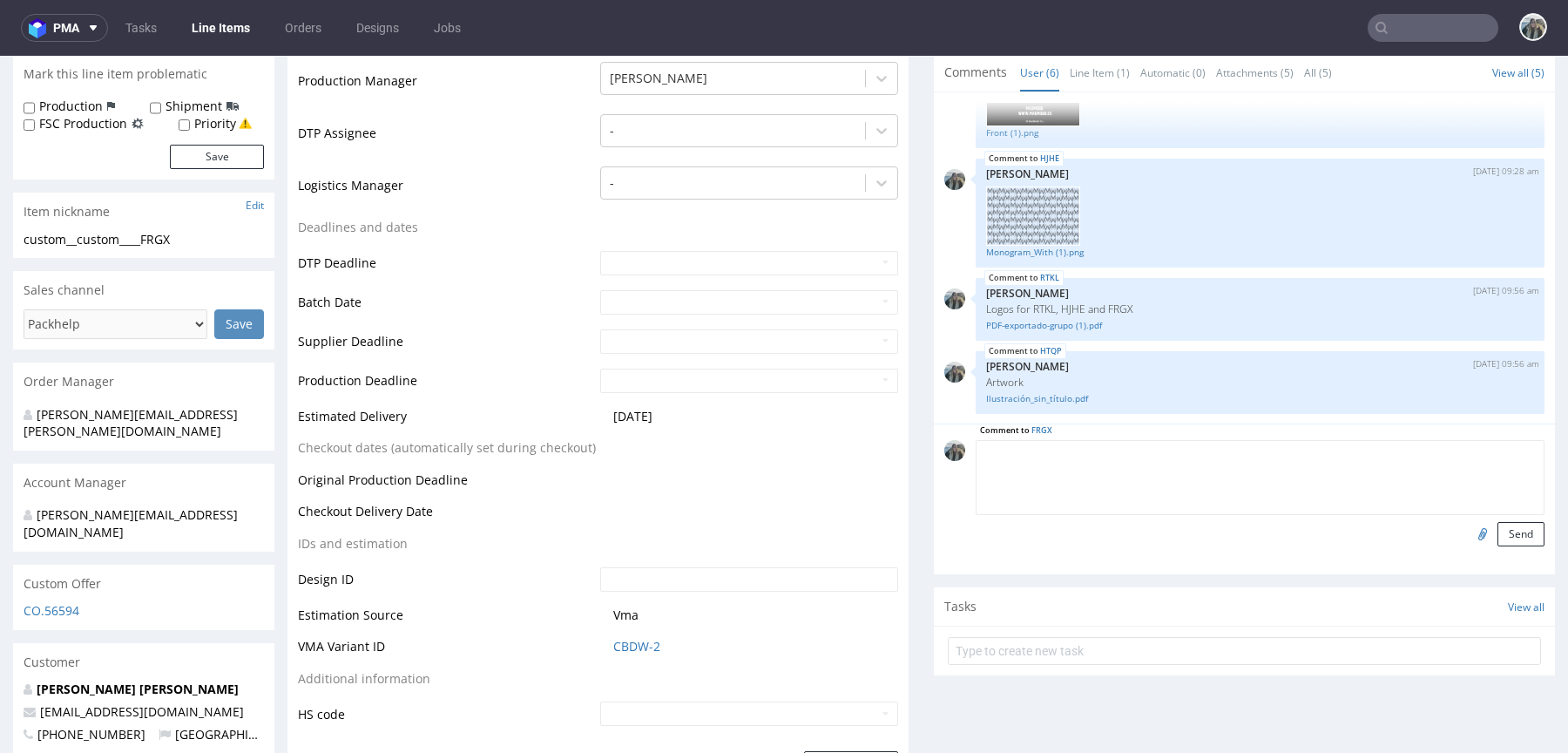
paste textarea "Updated artwork"
type textarea "Updated artwork"
click at [1498, 524] on button "Send" at bounding box center [1521, 534] width 47 height 25
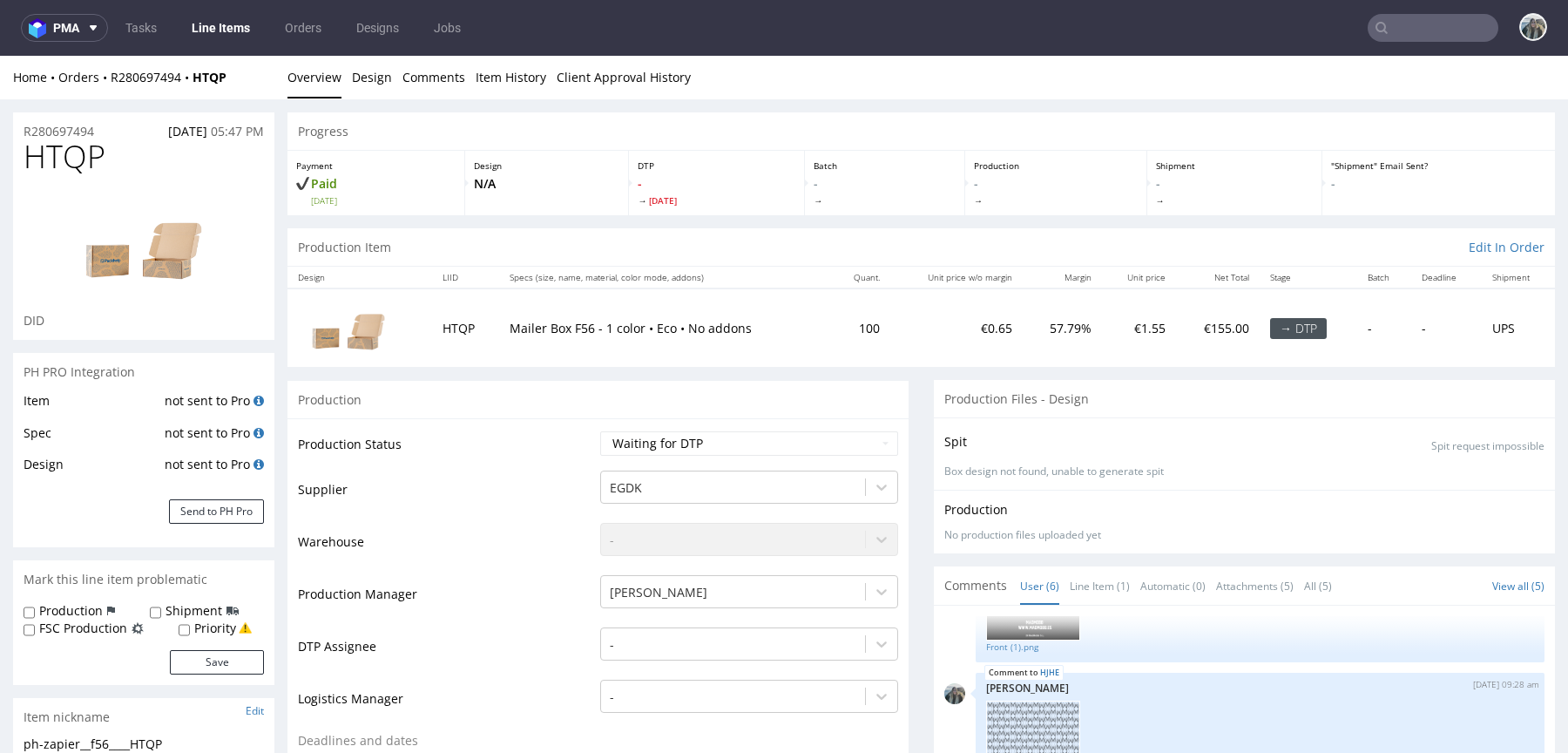
drag, startPoint x: 100, startPoint y: 138, endPoint x: 0, endPoint y: 125, distance: 100.8
drag, startPoint x: 110, startPoint y: 128, endPoint x: 0, endPoint y: 128, distance: 110.0
copy p "R280697494"
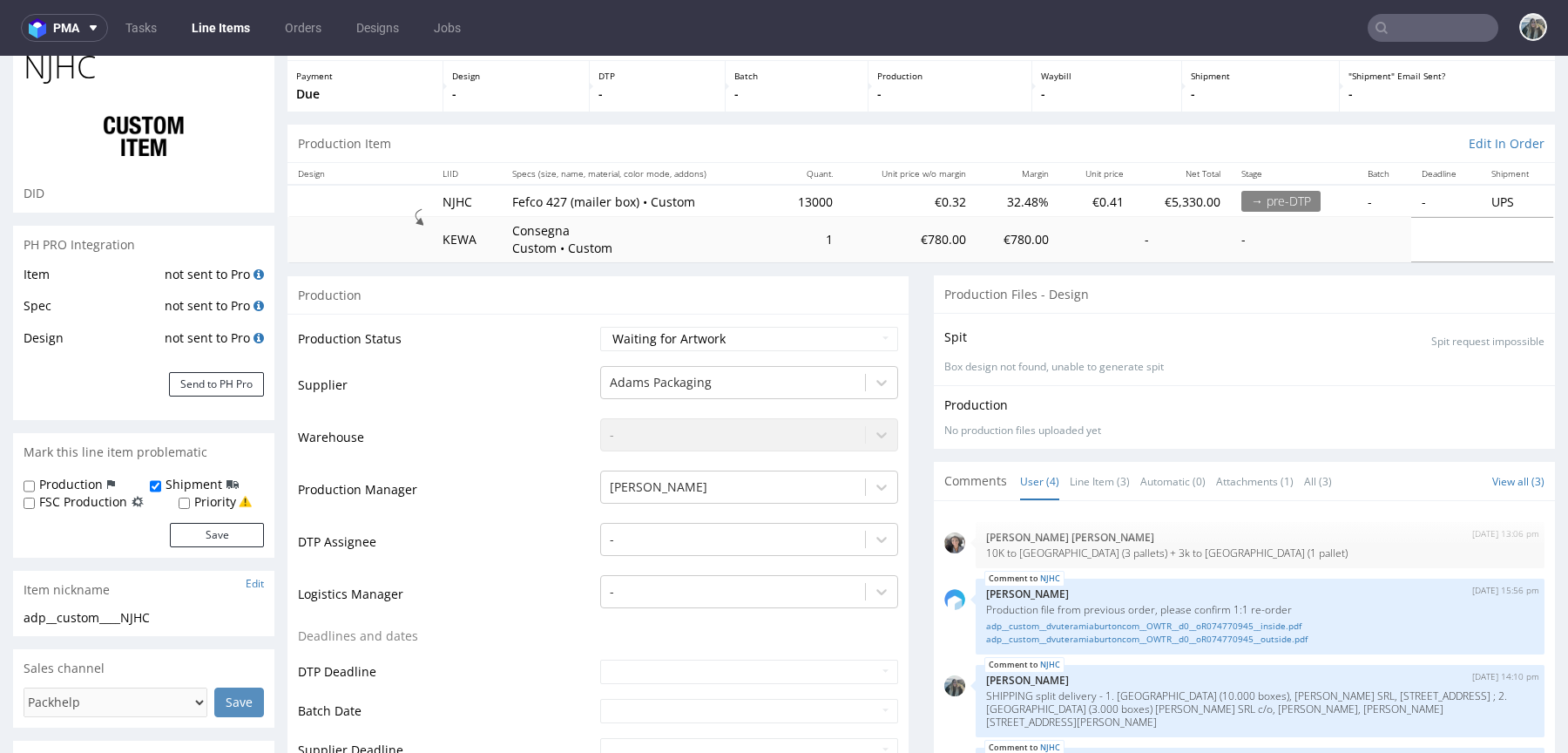
scroll to position [26, 0]
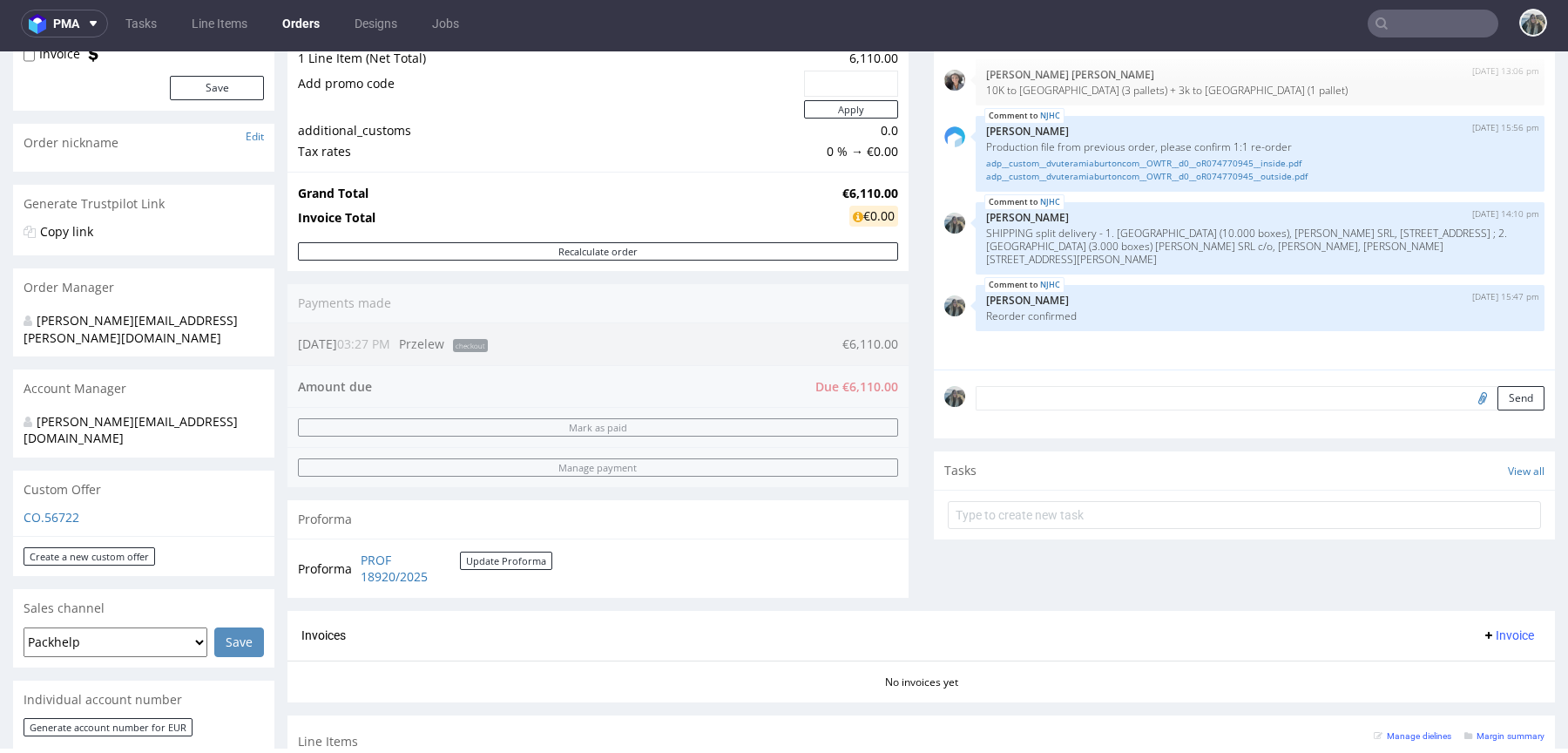
scroll to position [280, 0]
